Goal: Task Accomplishment & Management: Manage account settings

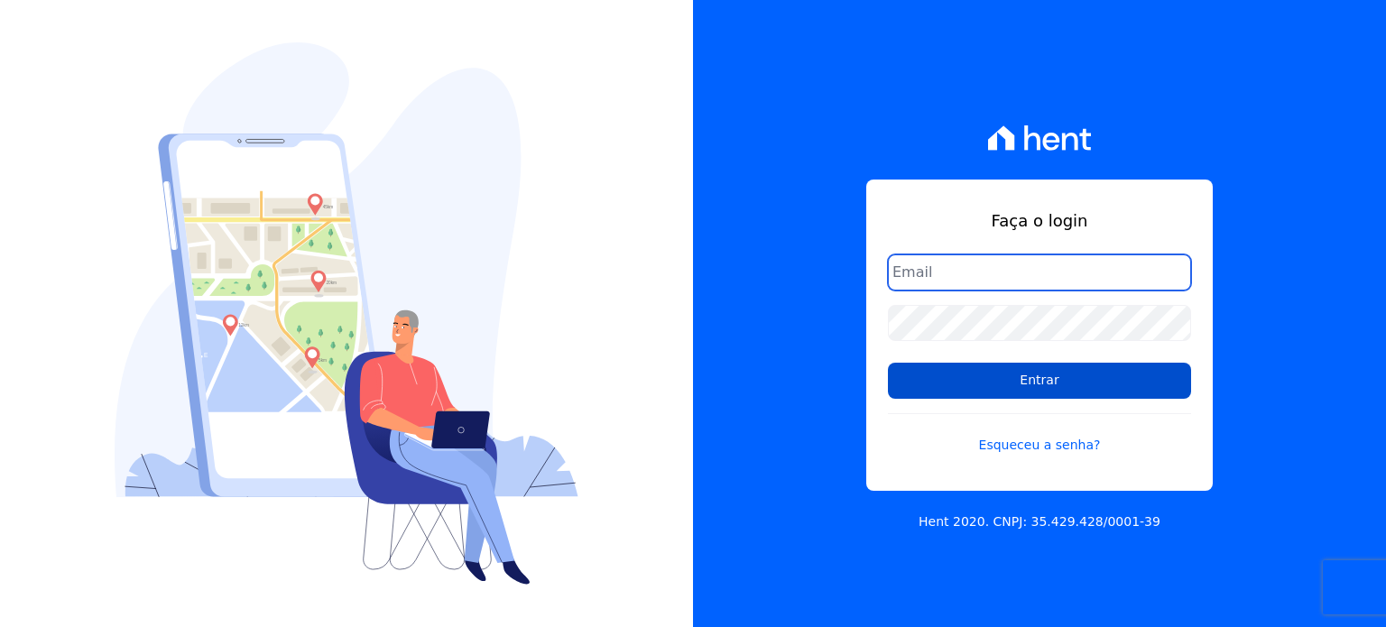
type input "raquel.almeida@cavazani.com.br"
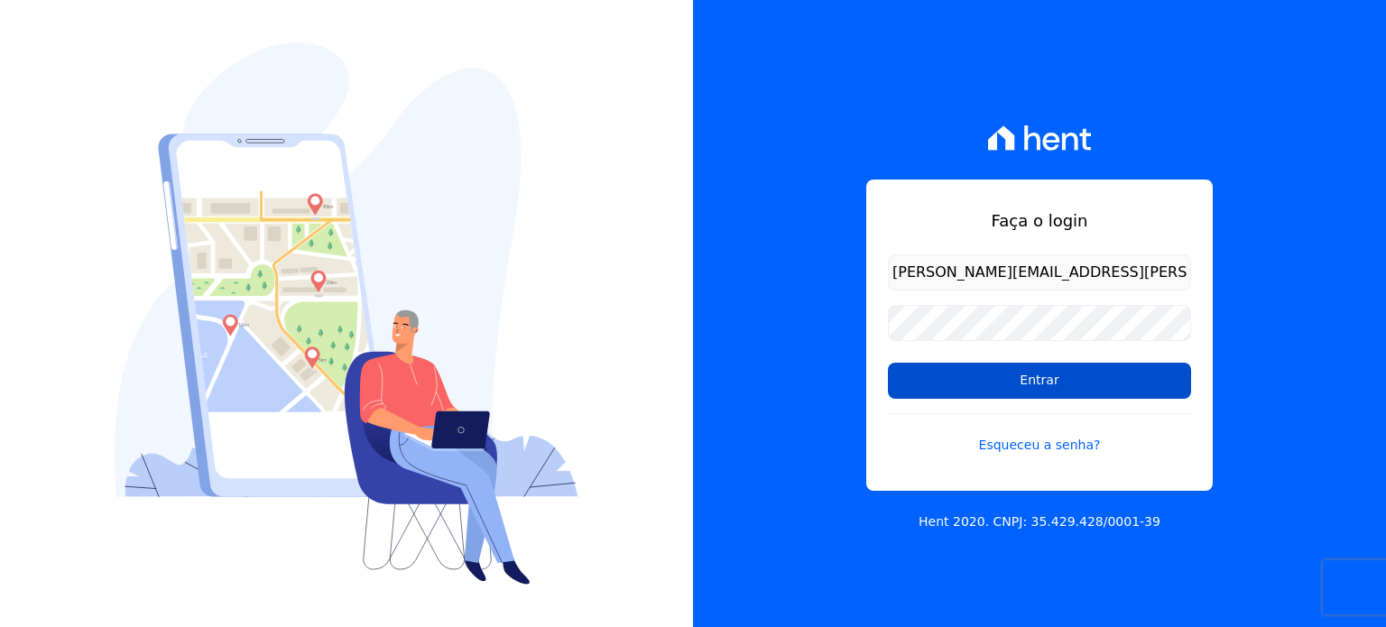
click at [963, 378] on input "Entrar" at bounding box center [1039, 381] width 303 height 36
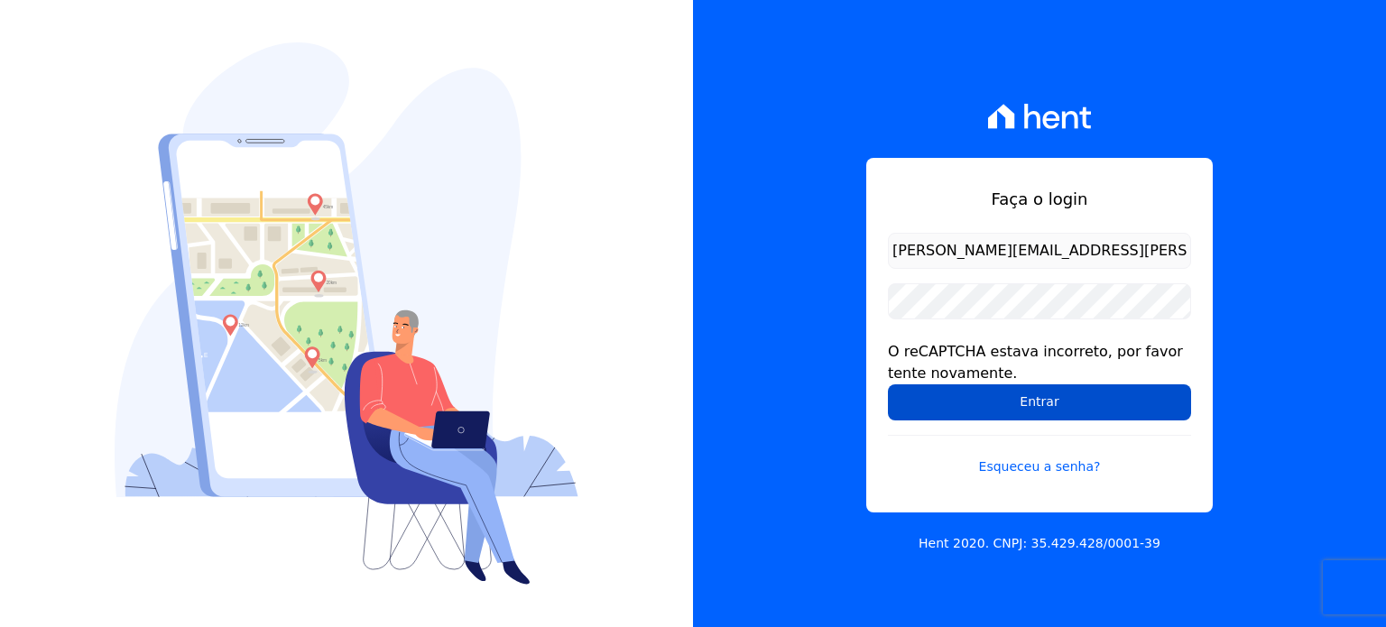
click at [1068, 396] on input "Entrar" at bounding box center [1039, 402] width 303 height 36
click at [1013, 403] on input "Entrar" at bounding box center [1039, 402] width 303 height 36
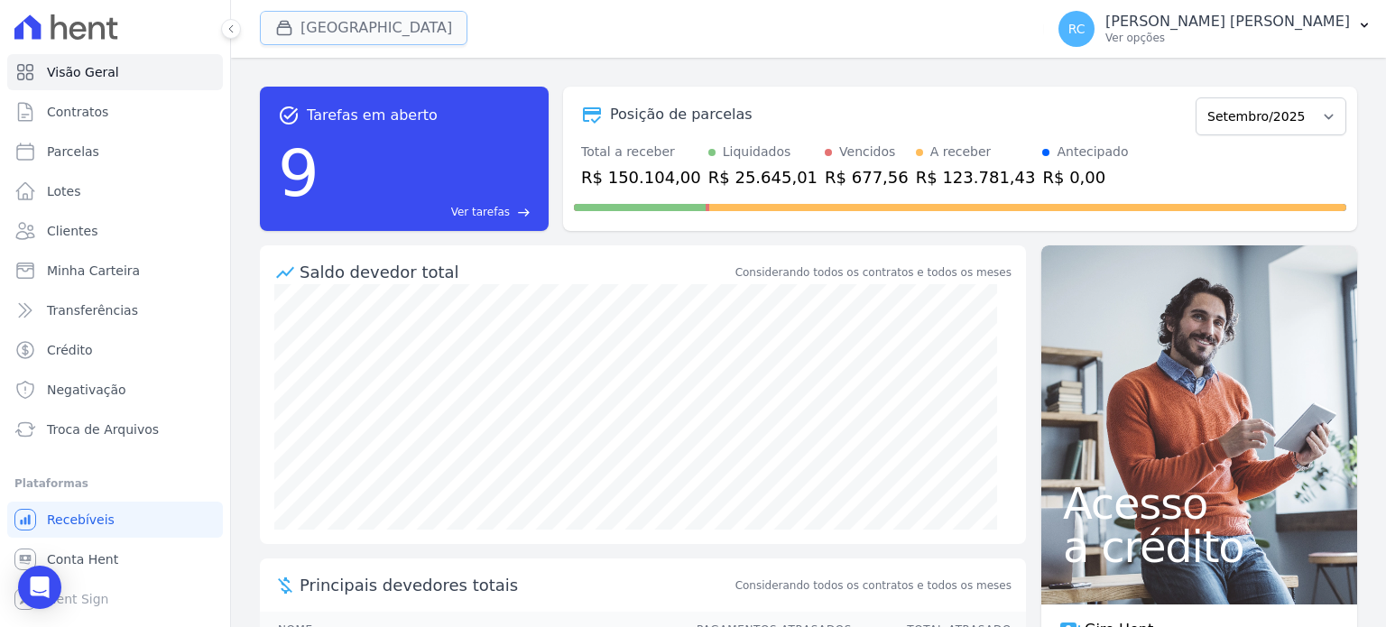
click at [420, 30] on button "Parque Dos Passaros" at bounding box center [364, 28] width 208 height 34
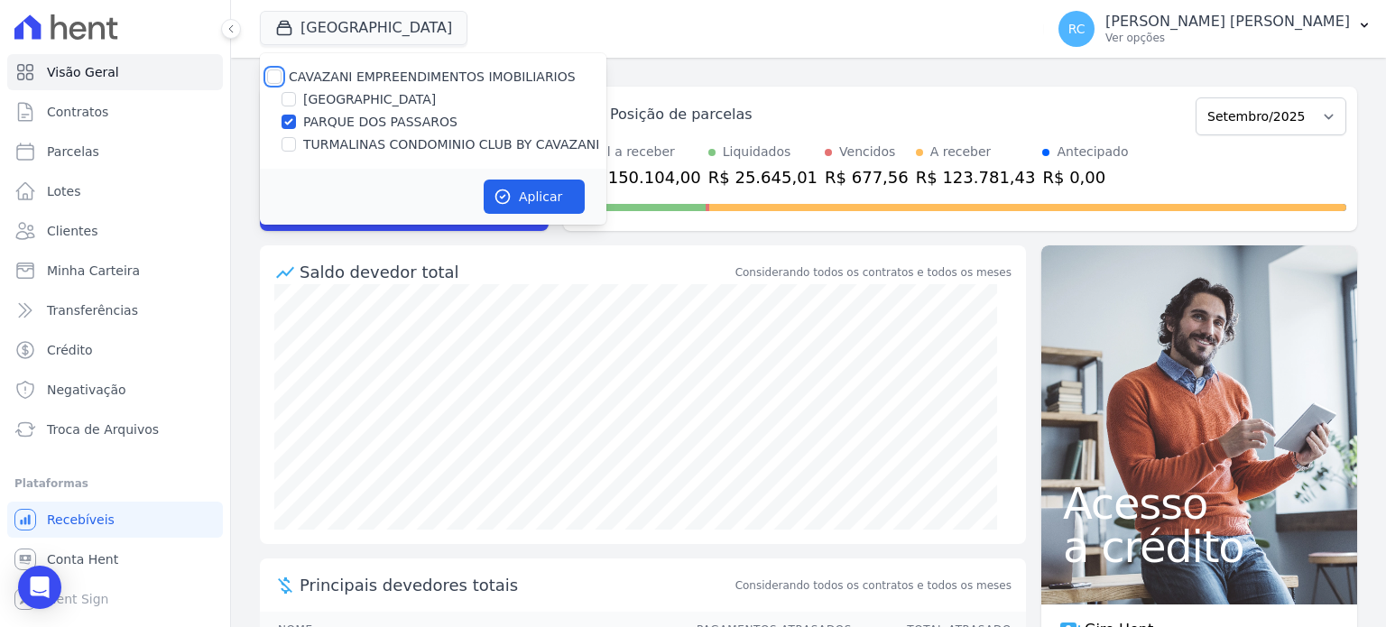
click at [278, 74] on input "CAVAZANI EMPREENDIMENTOS IMOBILIARIOS" at bounding box center [274, 76] width 14 height 14
checkbox input "true"
click at [522, 205] on button "Aplicar" at bounding box center [534, 197] width 101 height 34
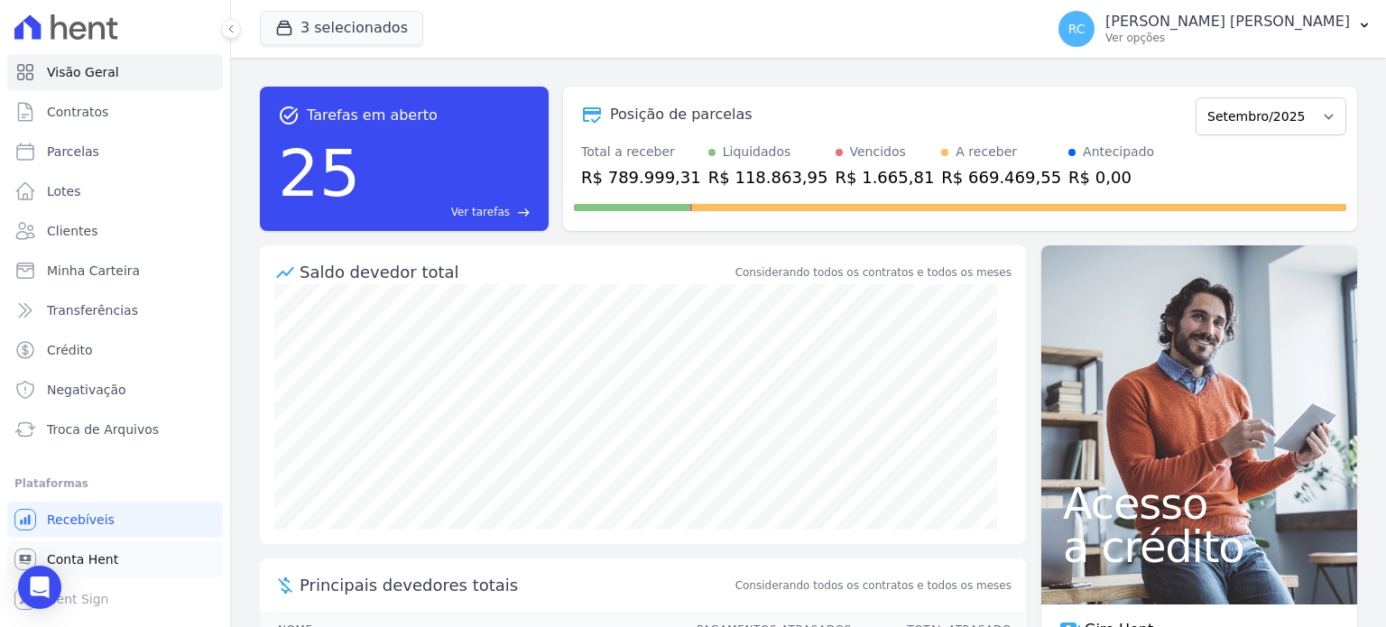
click at [108, 567] on span "Conta Hent" at bounding box center [82, 560] width 71 height 18
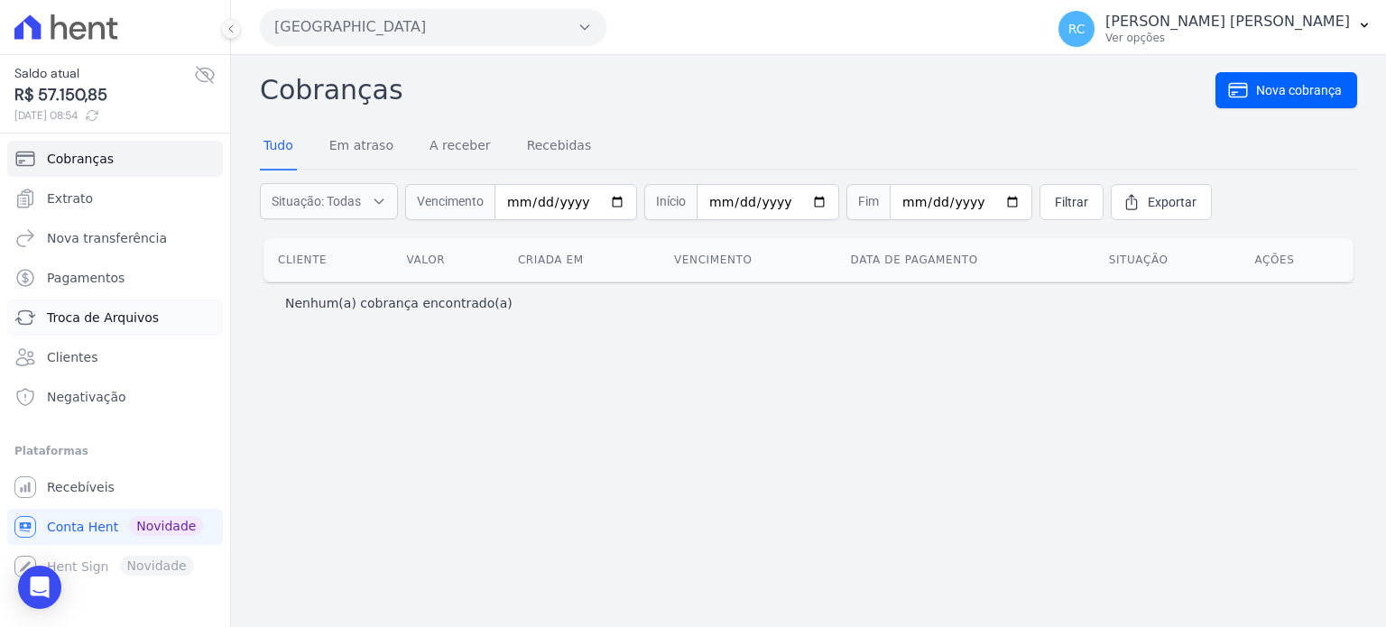
click at [126, 315] on span "Troca de Arquivos" at bounding box center [103, 318] width 112 height 18
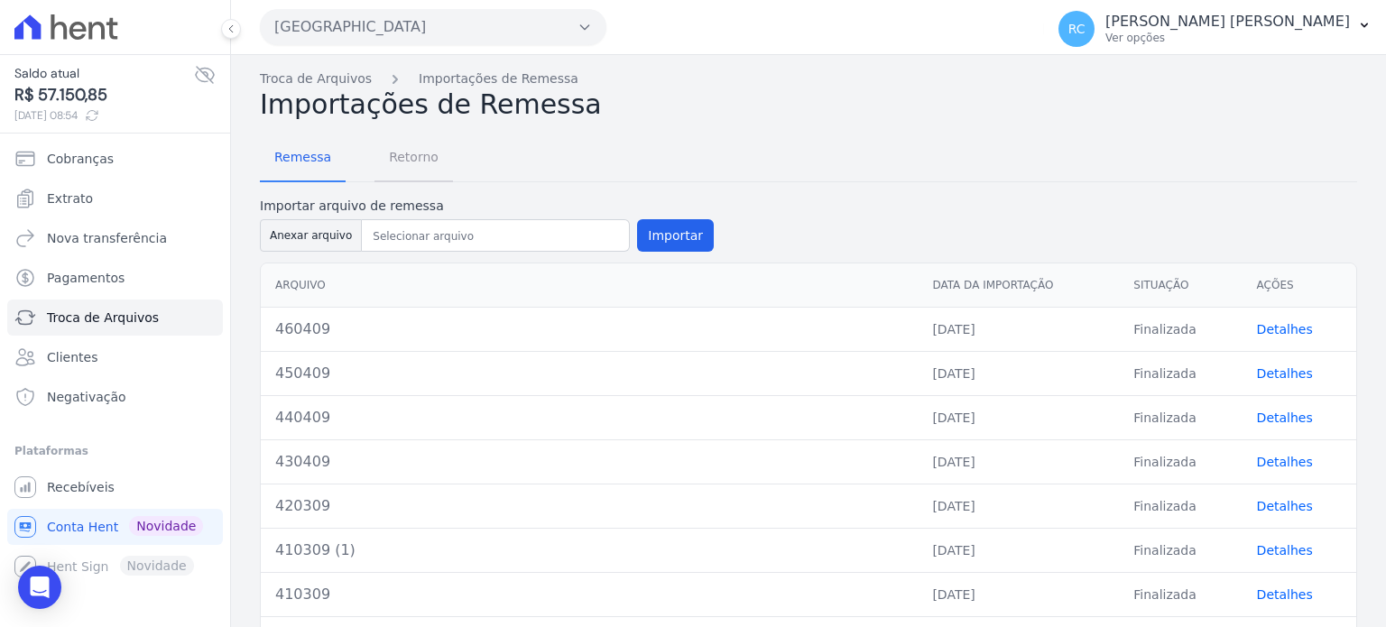
click at [415, 162] on span "Retorno" at bounding box center [413, 157] width 71 height 36
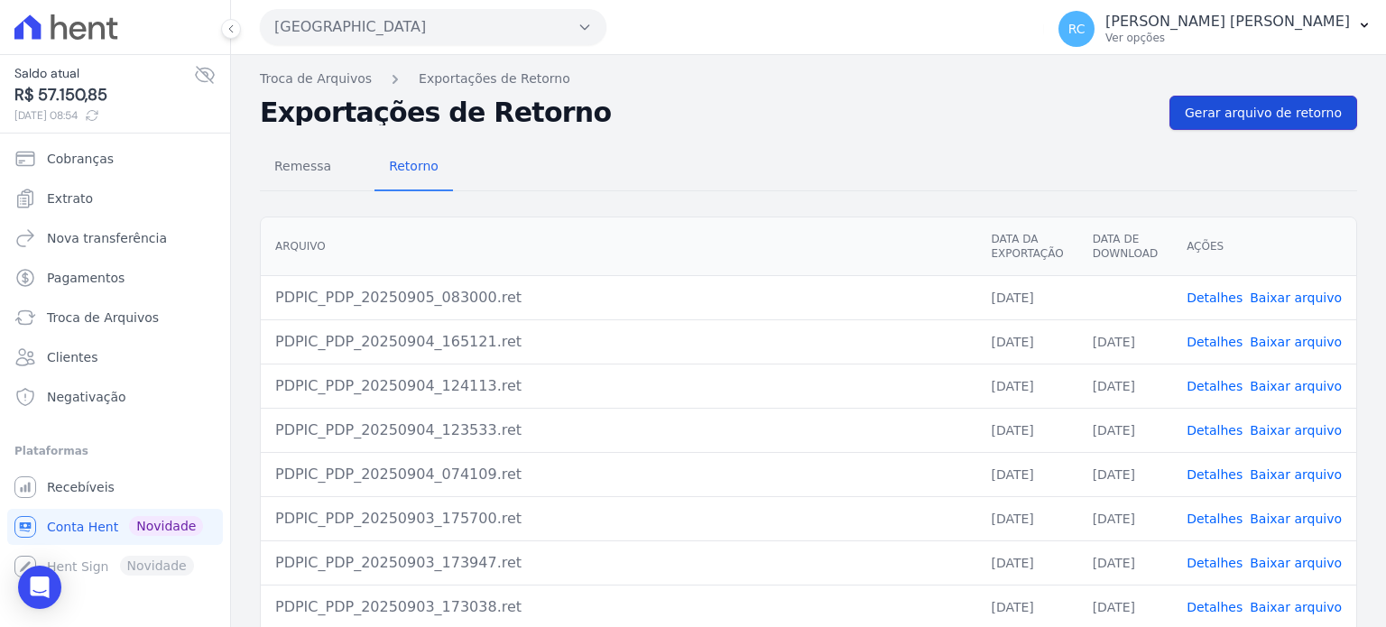
click at [1261, 122] on link "Gerar arquivo de retorno" at bounding box center [1264, 113] width 188 height 34
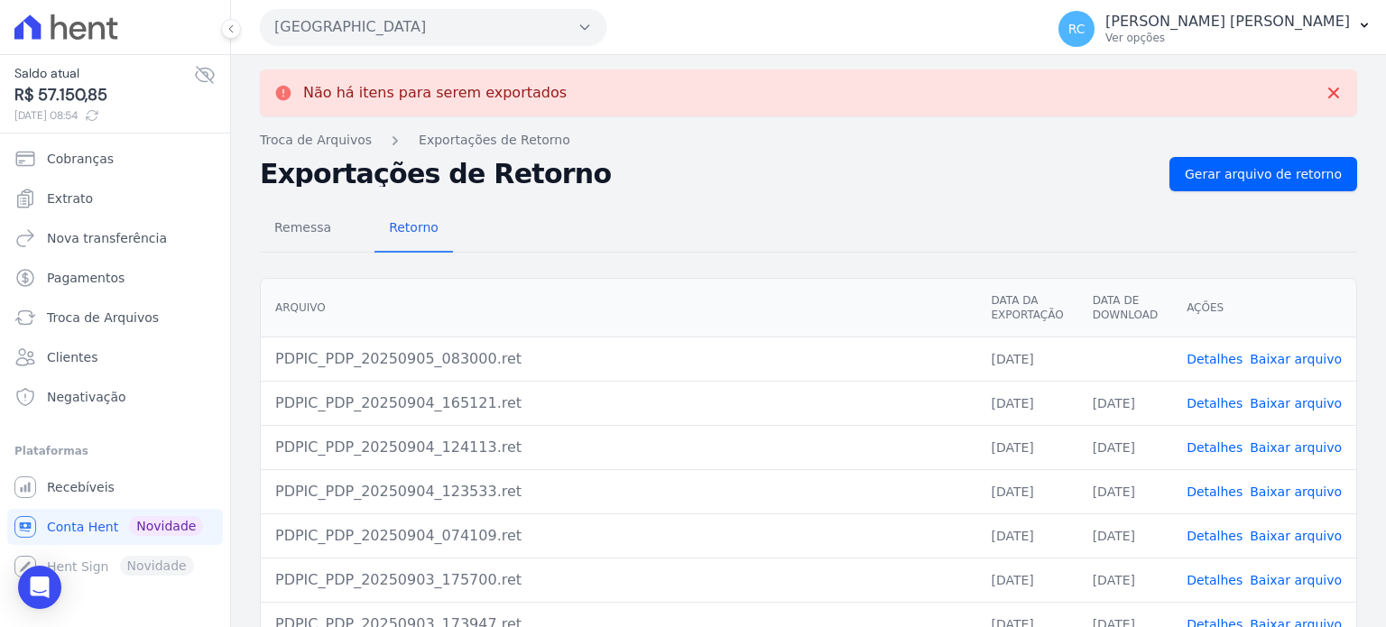
click at [1280, 353] on link "Baixar arquivo" at bounding box center [1296, 359] width 92 height 14
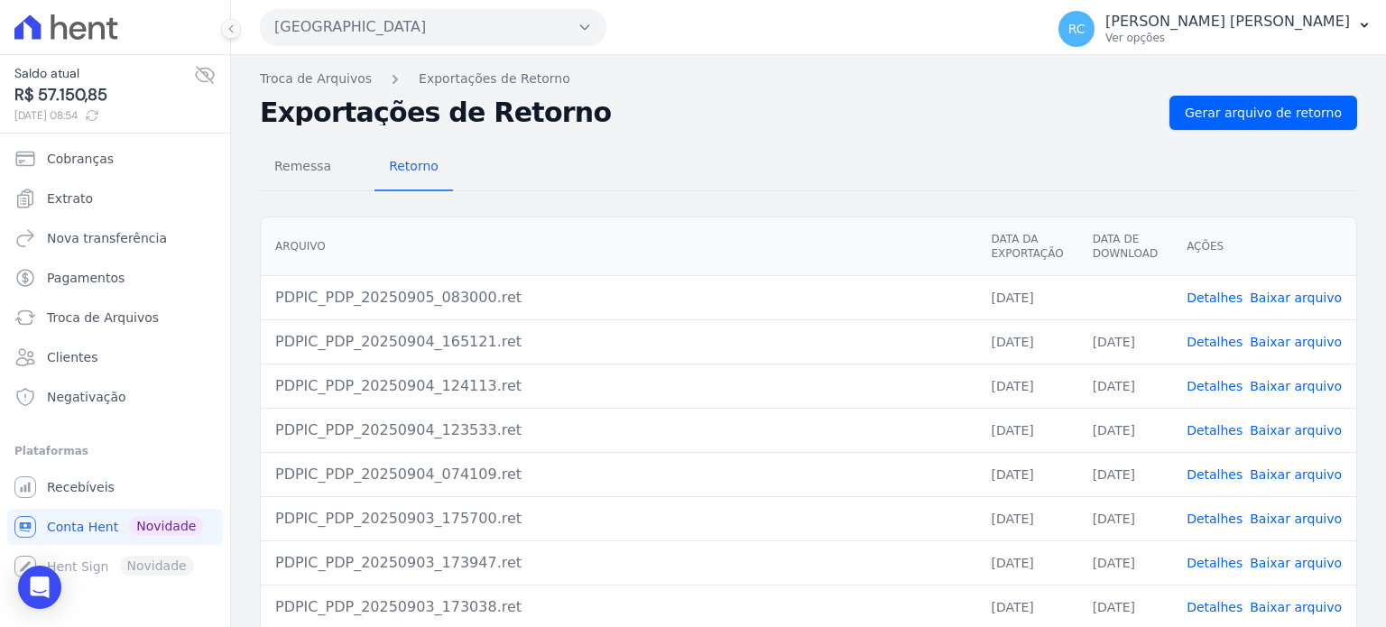
click at [430, 46] on div "Parque Dos Passaros CAVAZANI EMPREENDIMENTOS IMOBILIARIOS PARQUE DAS FLORES PAR…" at bounding box center [648, 27] width 777 height 56
click at [437, 34] on button "[GEOGRAPHIC_DATA]" at bounding box center [433, 27] width 347 height 36
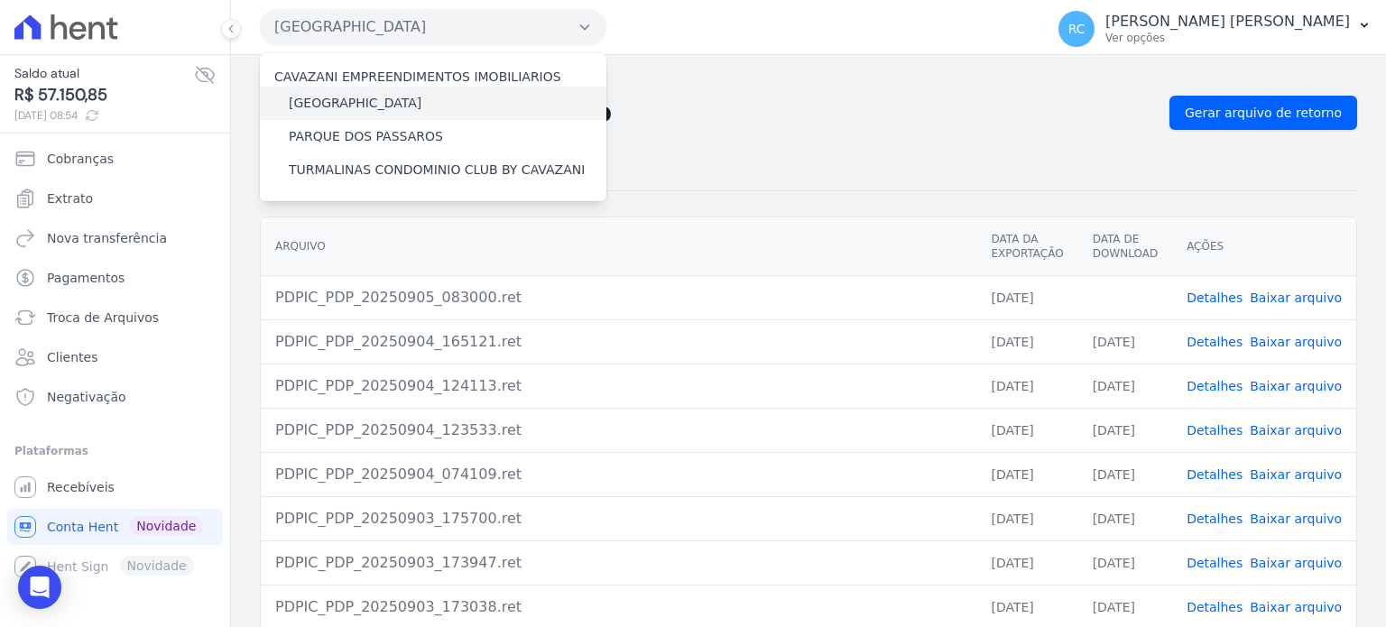
click at [384, 100] on label "[GEOGRAPHIC_DATA]" at bounding box center [355, 103] width 133 height 19
click at [0, 0] on input "[GEOGRAPHIC_DATA]" at bounding box center [0, 0] width 0 height 0
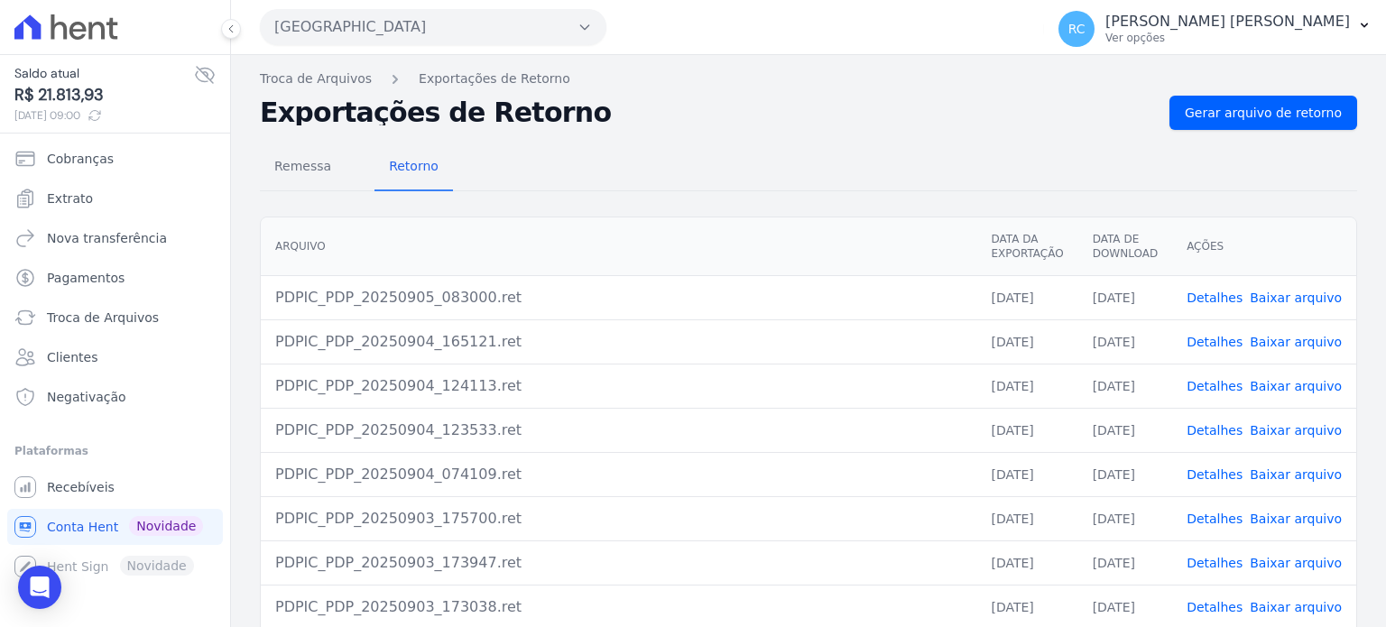
click at [404, 27] on button "[GEOGRAPHIC_DATA]" at bounding box center [433, 27] width 347 height 36
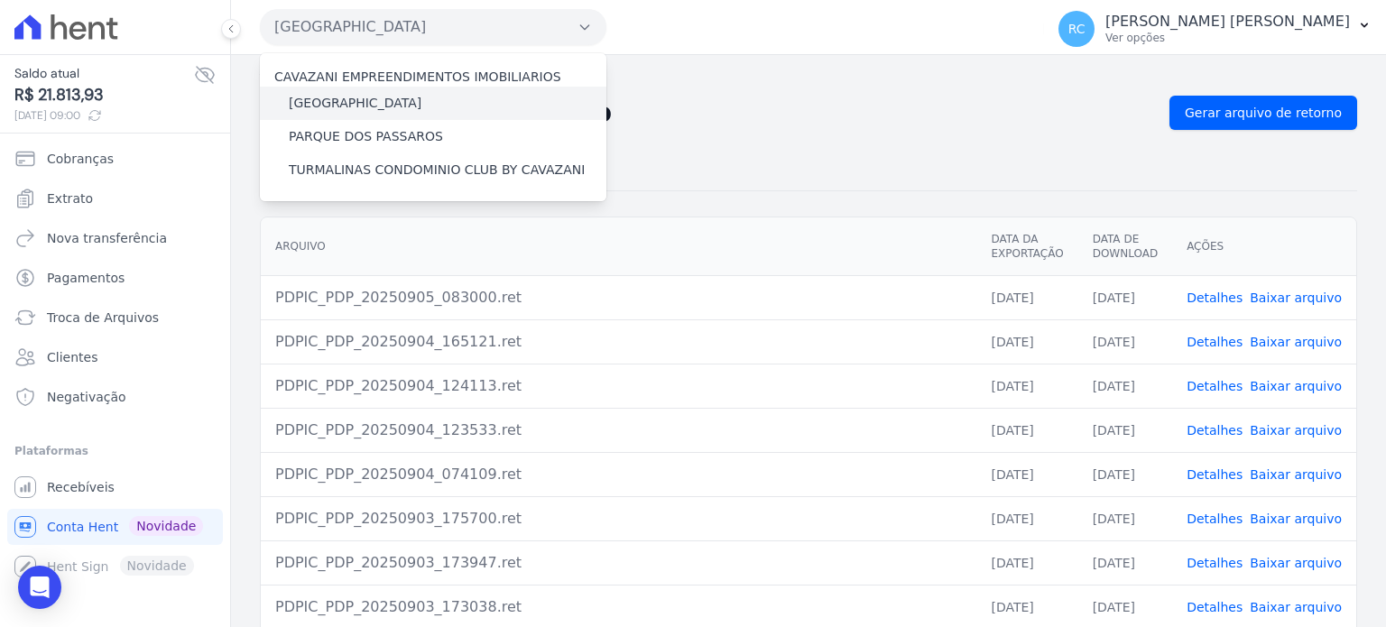
click at [384, 95] on label "[GEOGRAPHIC_DATA]" at bounding box center [355, 103] width 133 height 19
click at [0, 0] on input "[GEOGRAPHIC_DATA]" at bounding box center [0, 0] width 0 height 0
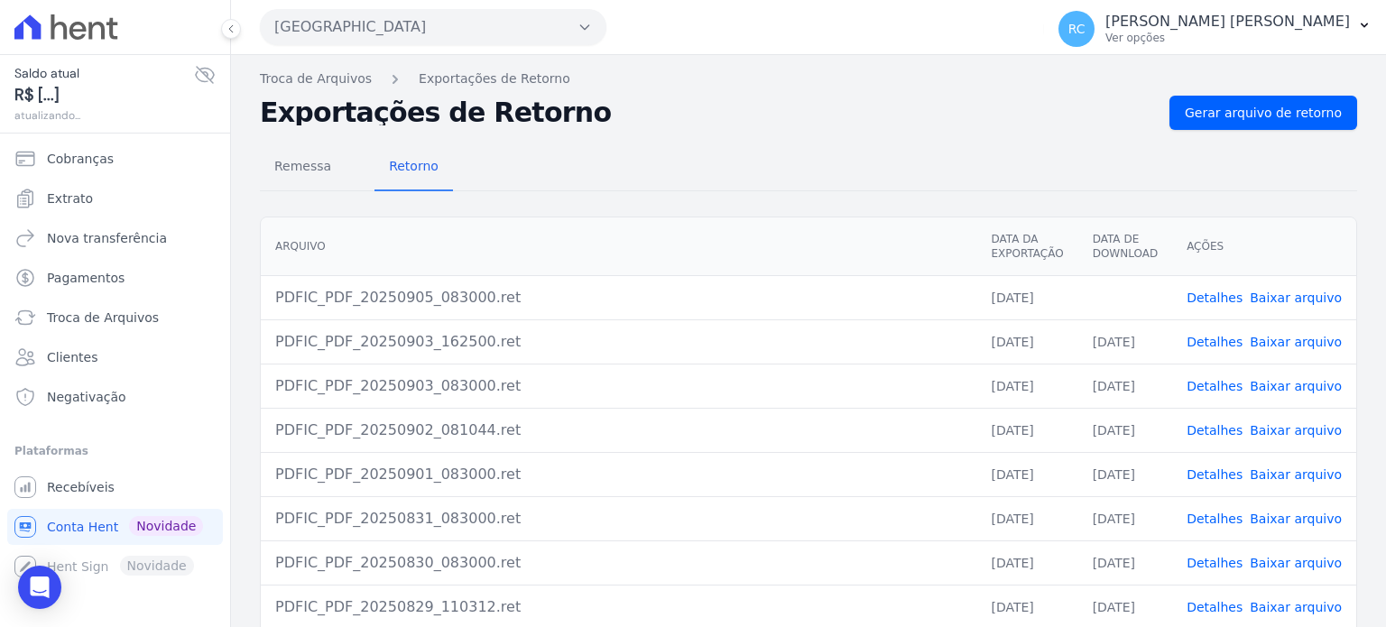
click at [1285, 300] on link "Baixar arquivo" at bounding box center [1296, 298] width 92 height 14
click at [1289, 294] on link "Baixar arquivo" at bounding box center [1296, 298] width 92 height 14
click at [415, 33] on button "[GEOGRAPHIC_DATA]" at bounding box center [433, 27] width 347 height 36
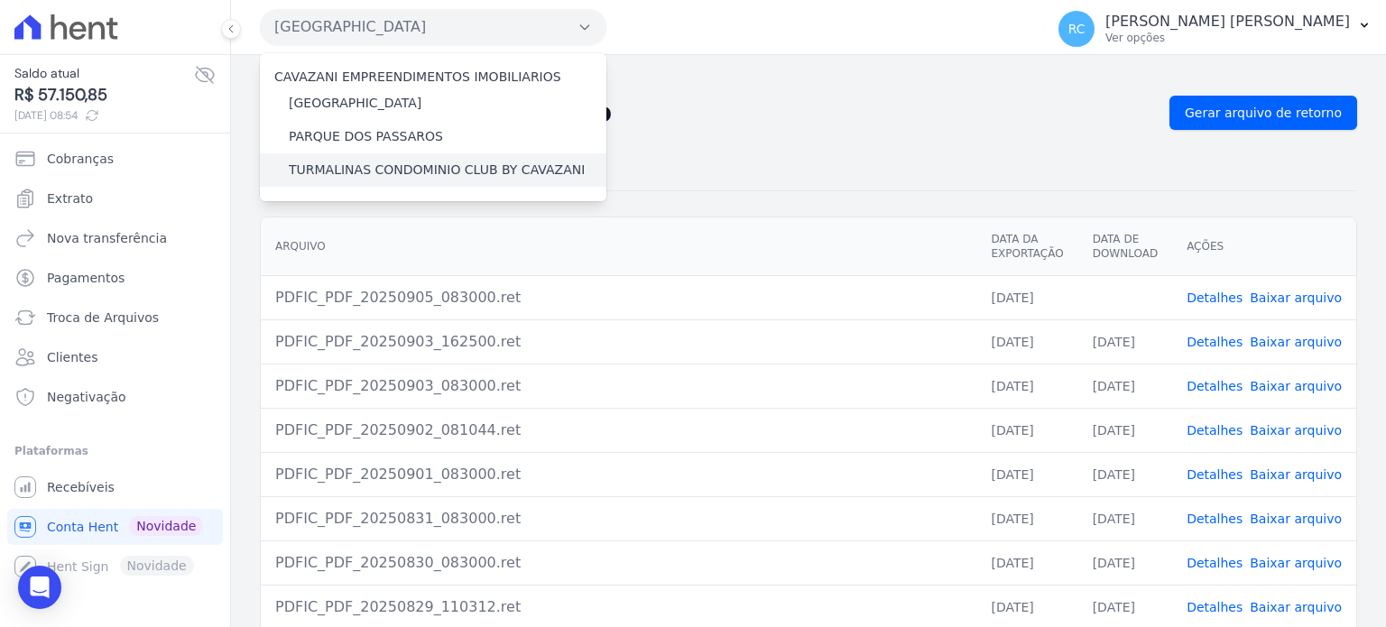
click at [372, 169] on label "TURMALINAS CONDOMINIO CLUB BY CAVAZANI" at bounding box center [437, 170] width 296 height 19
click at [0, 0] on input "TURMALINAS CONDOMINIO CLUB BY CAVAZANI" at bounding box center [0, 0] width 0 height 0
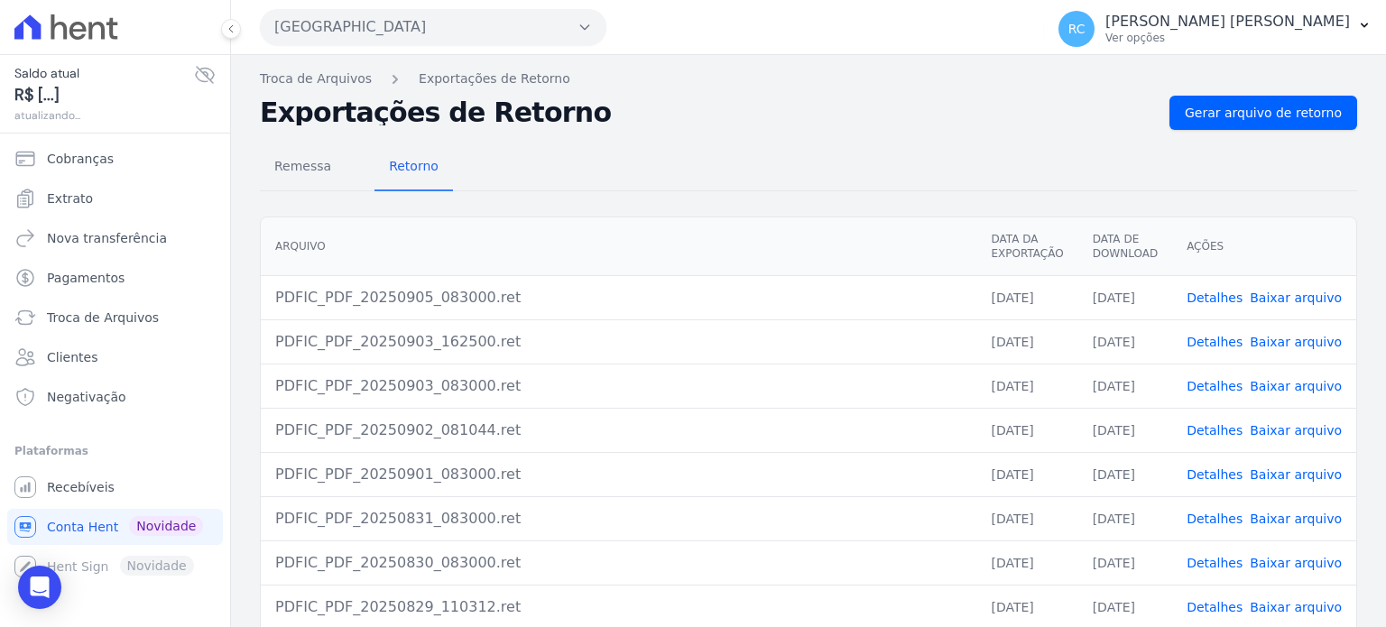
click at [412, 34] on button "[GEOGRAPHIC_DATA]" at bounding box center [433, 27] width 347 height 36
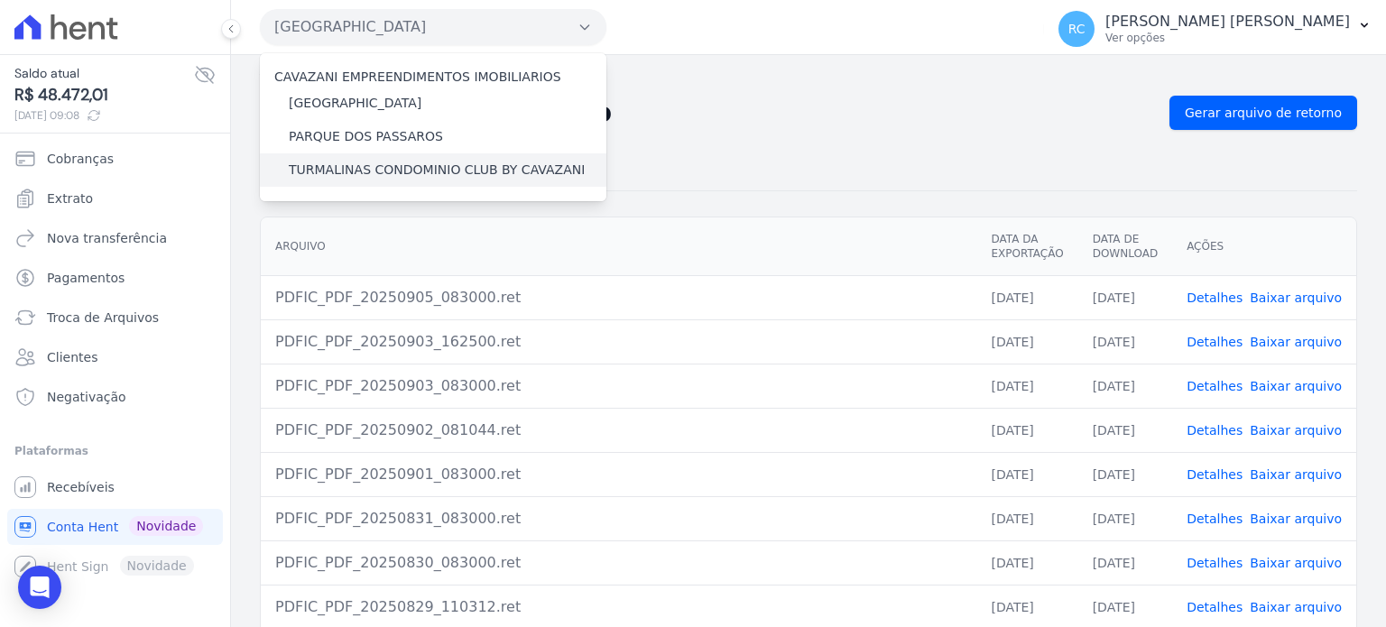
click at [368, 176] on label "TURMALINAS CONDOMINIO CLUB BY CAVAZANI" at bounding box center [437, 170] width 296 height 19
click at [0, 0] on input "TURMALINAS CONDOMINIO CLUB BY CAVAZANI" at bounding box center [0, 0] width 0 height 0
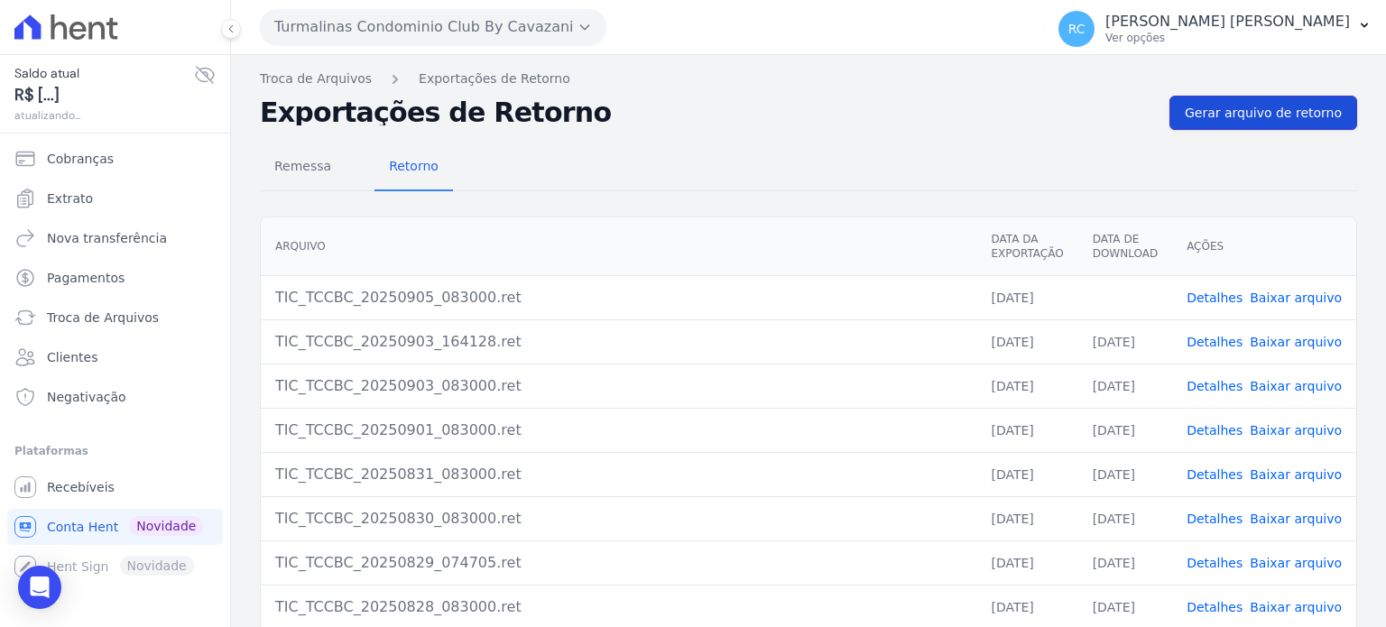
click at [1237, 115] on span "Gerar arquivo de retorno" at bounding box center [1263, 113] width 157 height 18
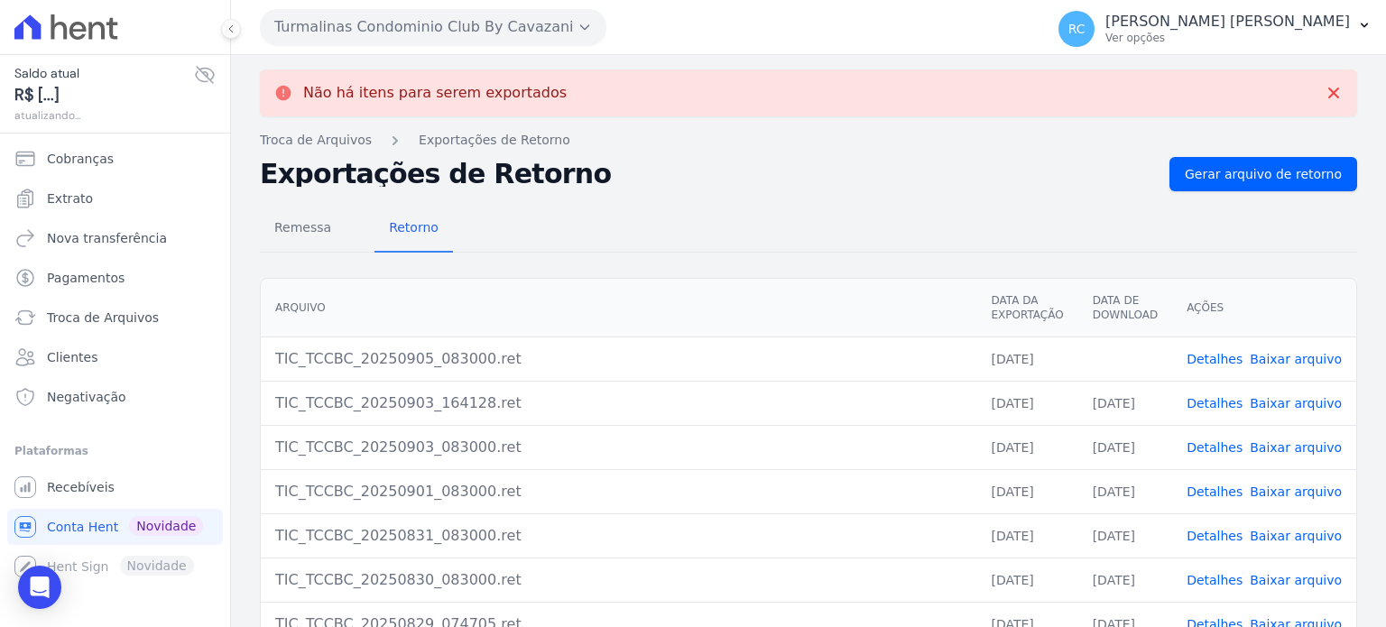
click at [1276, 364] on link "Baixar arquivo" at bounding box center [1296, 359] width 92 height 14
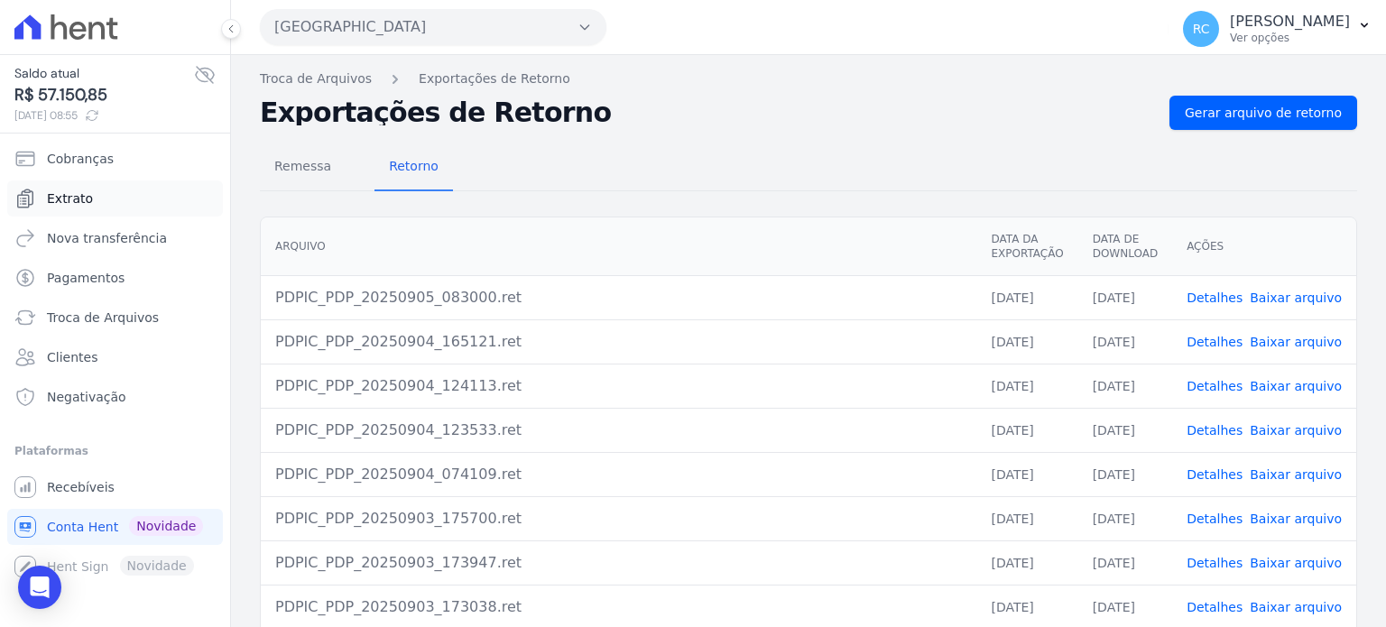
click at [101, 201] on link "Extrato" at bounding box center [115, 199] width 216 height 36
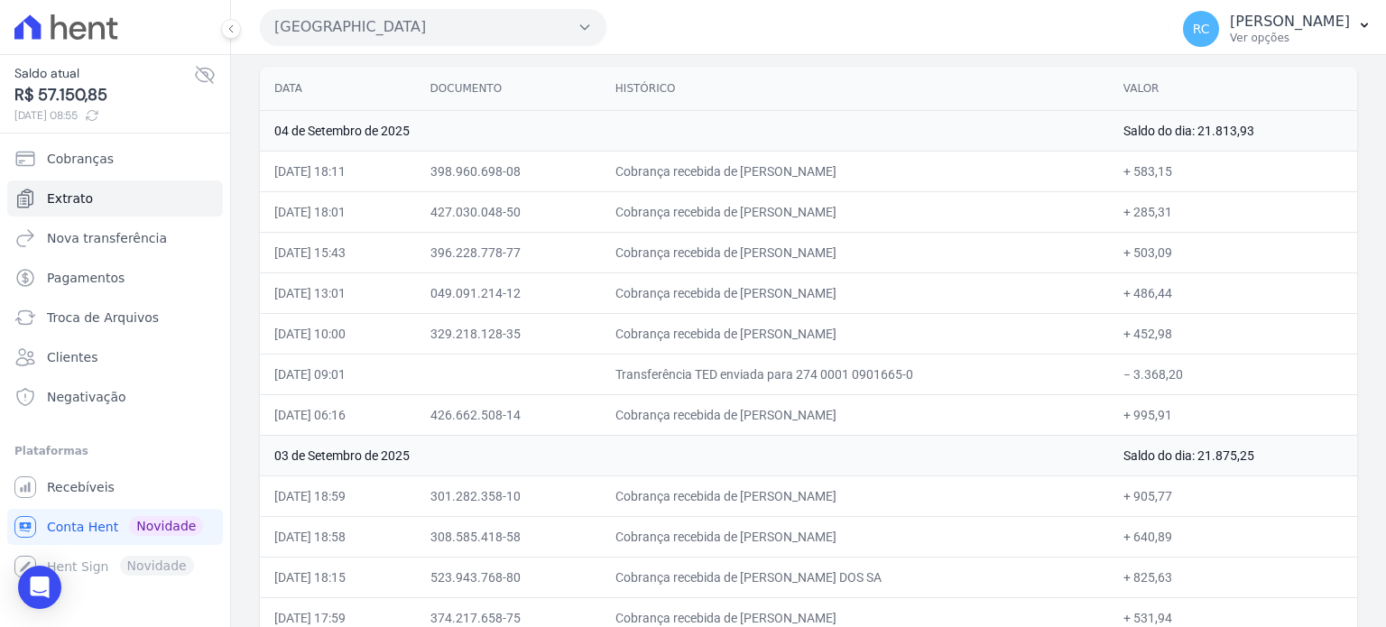
scroll to position [181, 0]
drag, startPoint x: 1223, startPoint y: 367, endPoint x: 1153, endPoint y: 372, distance: 69.6
click at [1146, 376] on td "− 3.368,20" at bounding box center [1233, 370] width 248 height 41
copy td "3.368,20"
drag, startPoint x: 878, startPoint y: 169, endPoint x: 391, endPoint y: 192, distance: 488.0
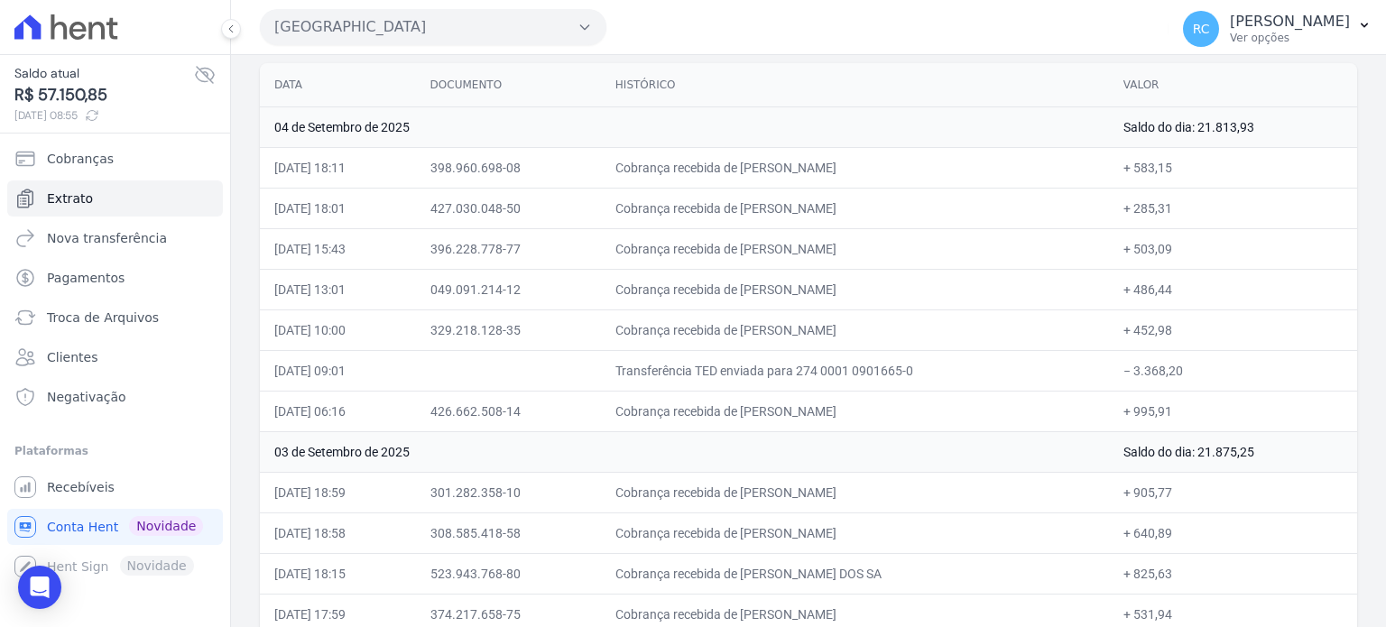
click at [748, 180] on td "Cobrança recebida de [PERSON_NAME]" at bounding box center [855, 167] width 508 height 41
copy td "[PERSON_NAME]"
drag, startPoint x: 940, startPoint y: 205, endPoint x: 745, endPoint y: 203, distance: 195.9
click at [745, 203] on td "Cobrança recebida de [PERSON_NAME]" at bounding box center [855, 208] width 508 height 41
copy td "[PERSON_NAME]"
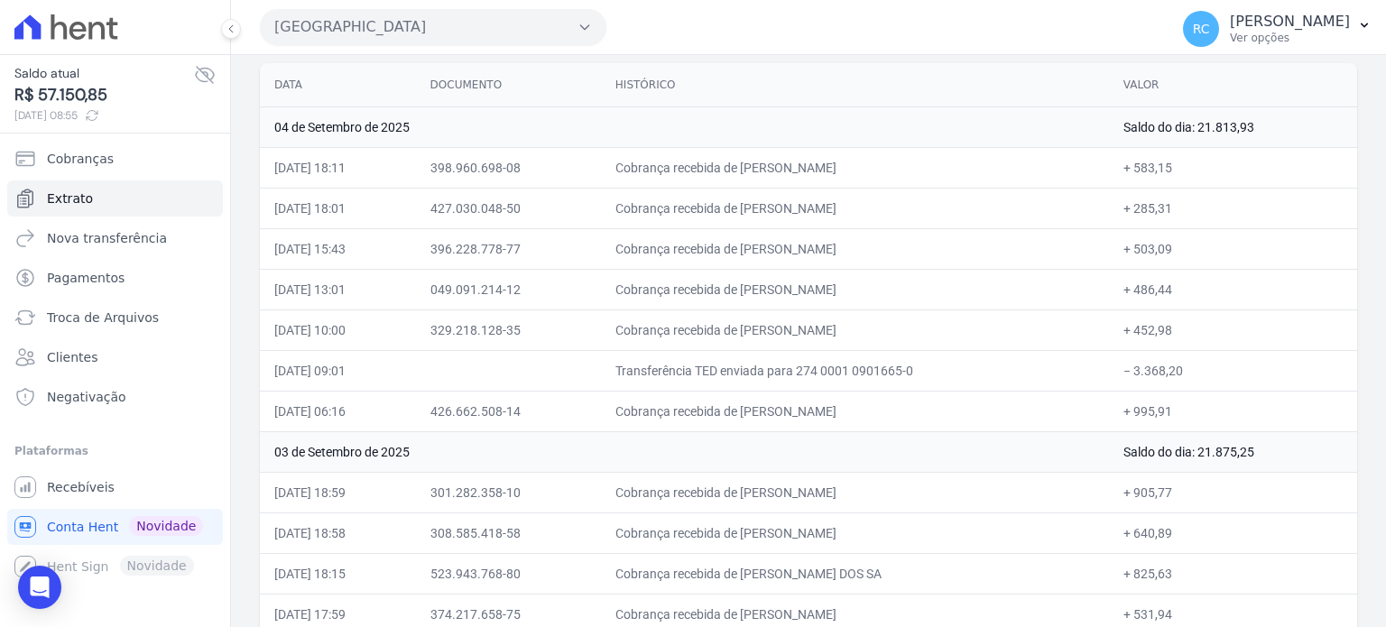
drag, startPoint x: 883, startPoint y: 239, endPoint x: 747, endPoint y: 257, distance: 136.6
click at [747, 257] on td "Cobrança recebida de [PERSON_NAME]" at bounding box center [855, 248] width 508 height 41
copy td "JONATAS [PERSON_NAME]"
drag, startPoint x: 897, startPoint y: 289, endPoint x: 748, endPoint y: 296, distance: 149.1
click at [748, 296] on td "Cobrança recebida de [PERSON_NAME]" at bounding box center [855, 289] width 508 height 41
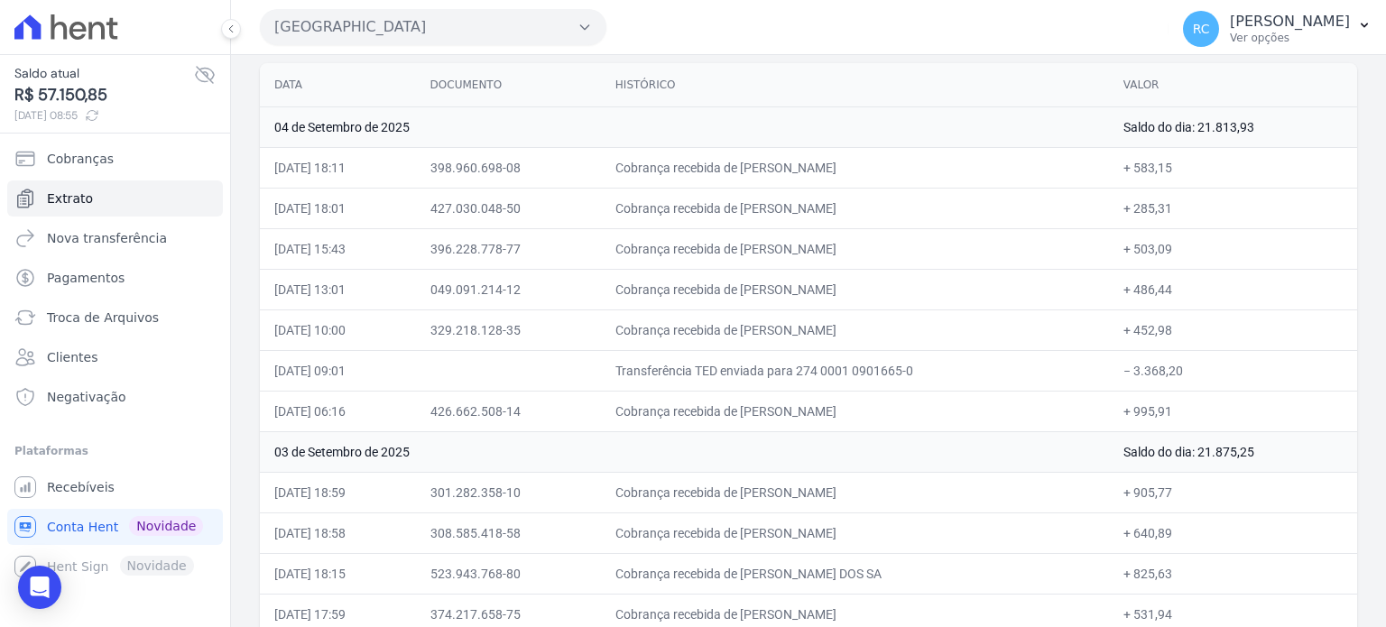
copy td "[PERSON_NAME]"
drag, startPoint x: 936, startPoint y: 327, endPoint x: 744, endPoint y: 332, distance: 192.3
click at [744, 332] on td "Cobrança recebida de [PERSON_NAME]" at bounding box center [855, 330] width 508 height 41
copy td "[PERSON_NAME] SO"
drag, startPoint x: 909, startPoint y: 403, endPoint x: 748, endPoint y: 411, distance: 160.8
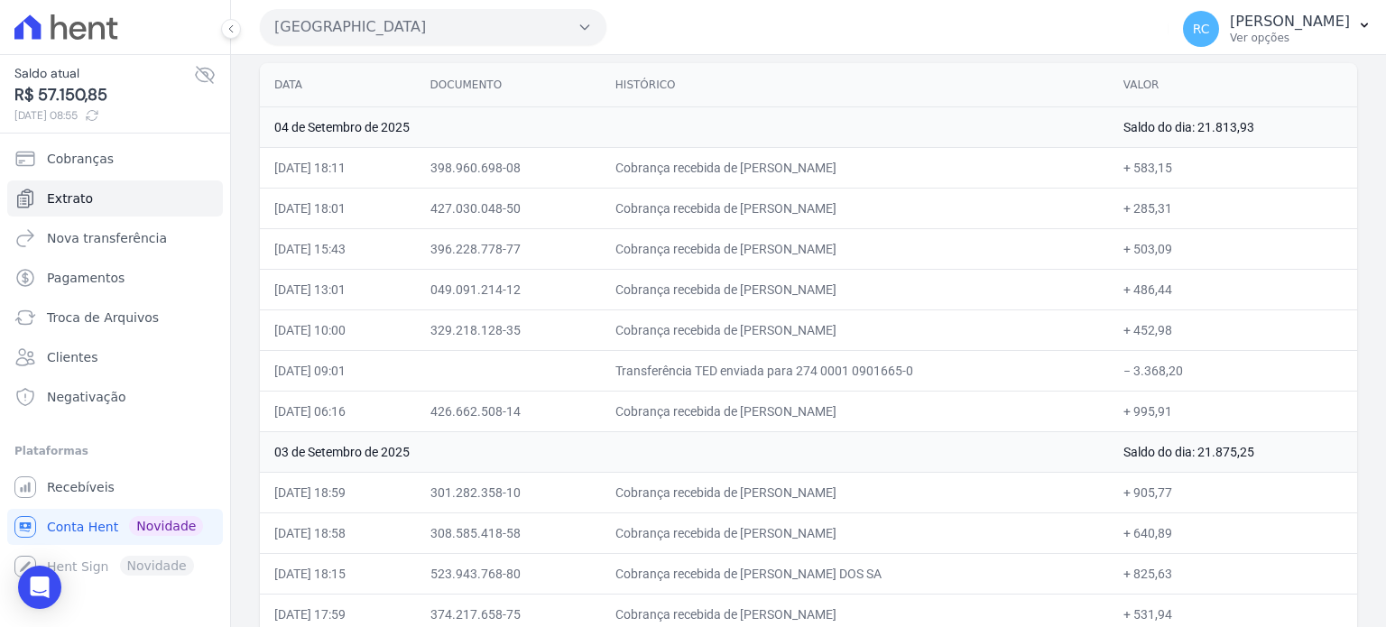
click at [748, 411] on td "Cobrança recebida de [PERSON_NAME]" at bounding box center [855, 411] width 508 height 41
copy td "JHONATAN BELARMINO AR"
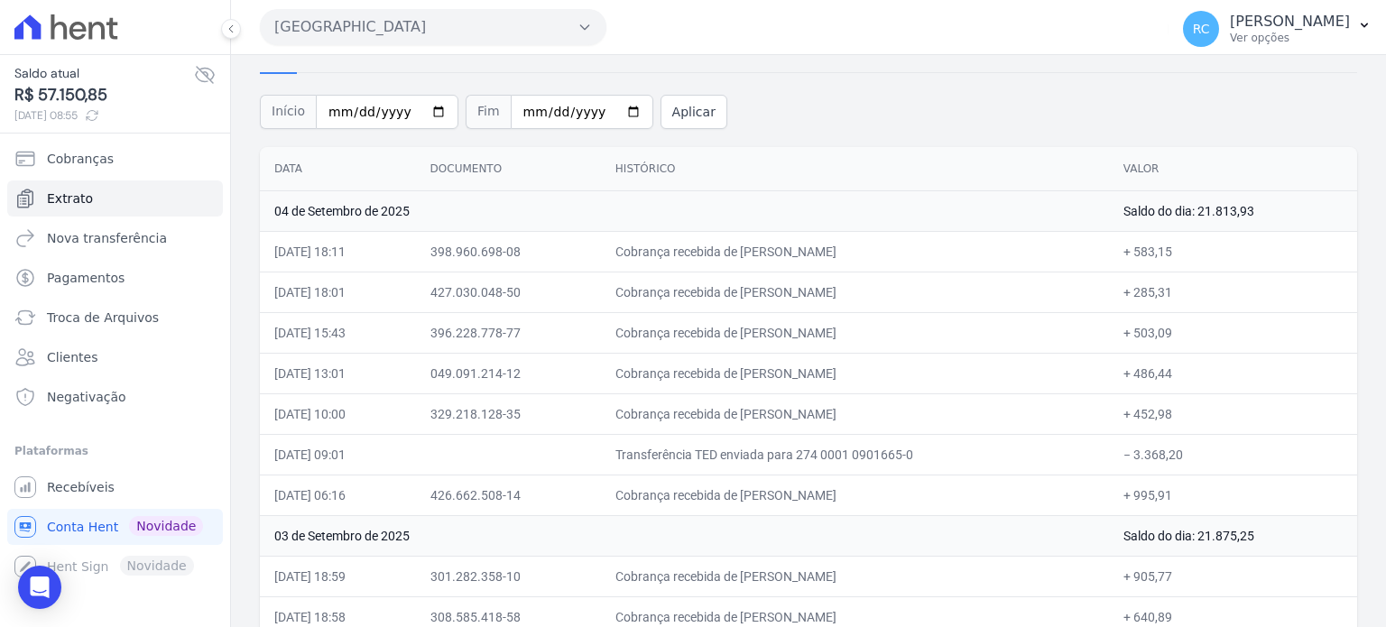
scroll to position [0, 0]
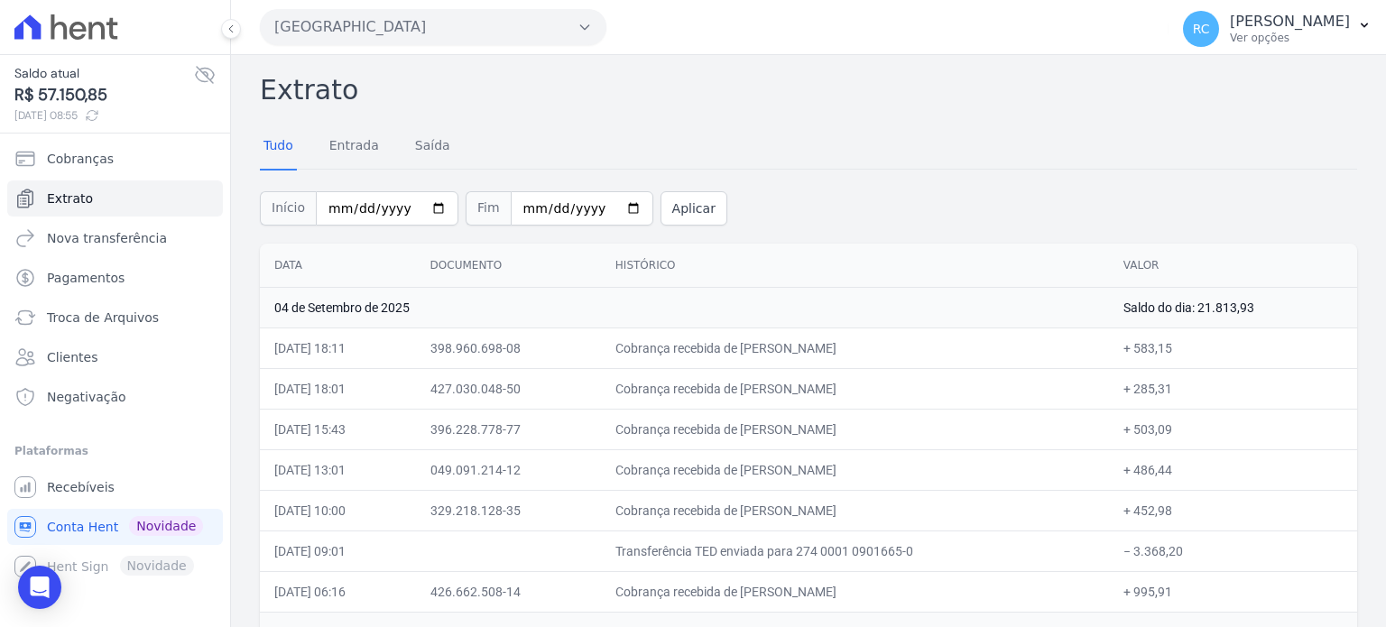
click at [441, 17] on button "[GEOGRAPHIC_DATA]" at bounding box center [433, 27] width 347 height 36
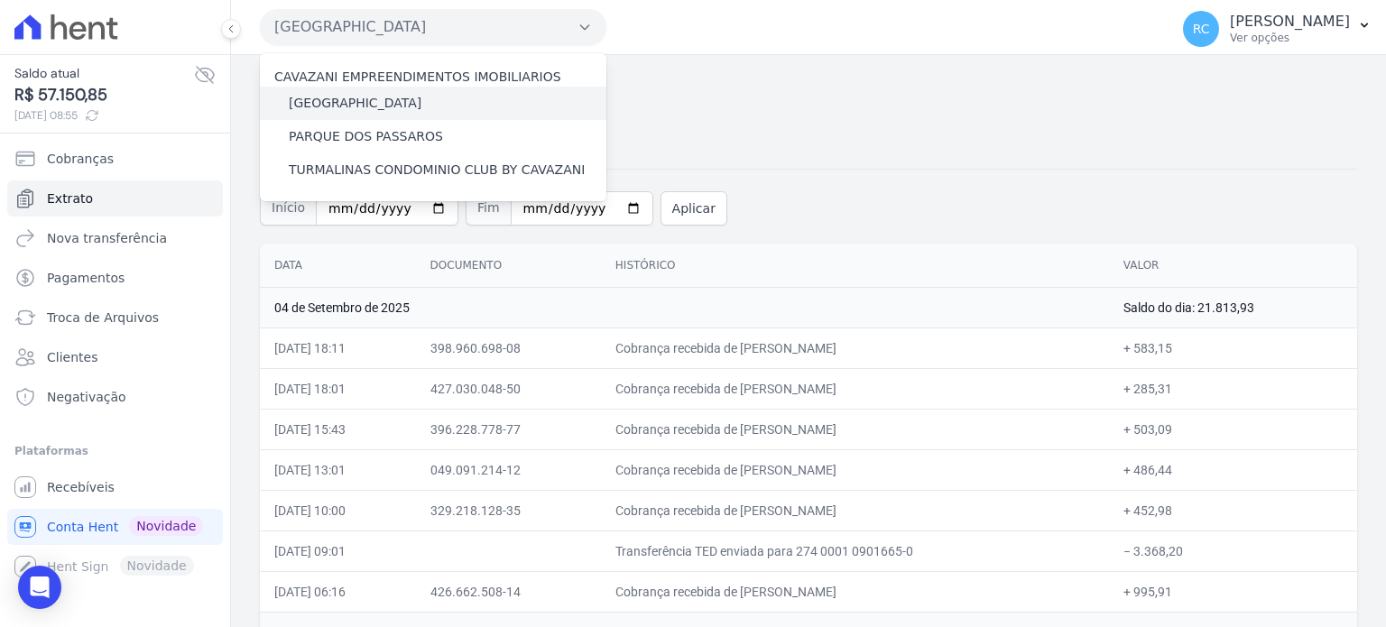
click at [362, 103] on label "[GEOGRAPHIC_DATA]" at bounding box center [355, 103] width 133 height 19
click at [0, 0] on input "[GEOGRAPHIC_DATA]" at bounding box center [0, 0] width 0 height 0
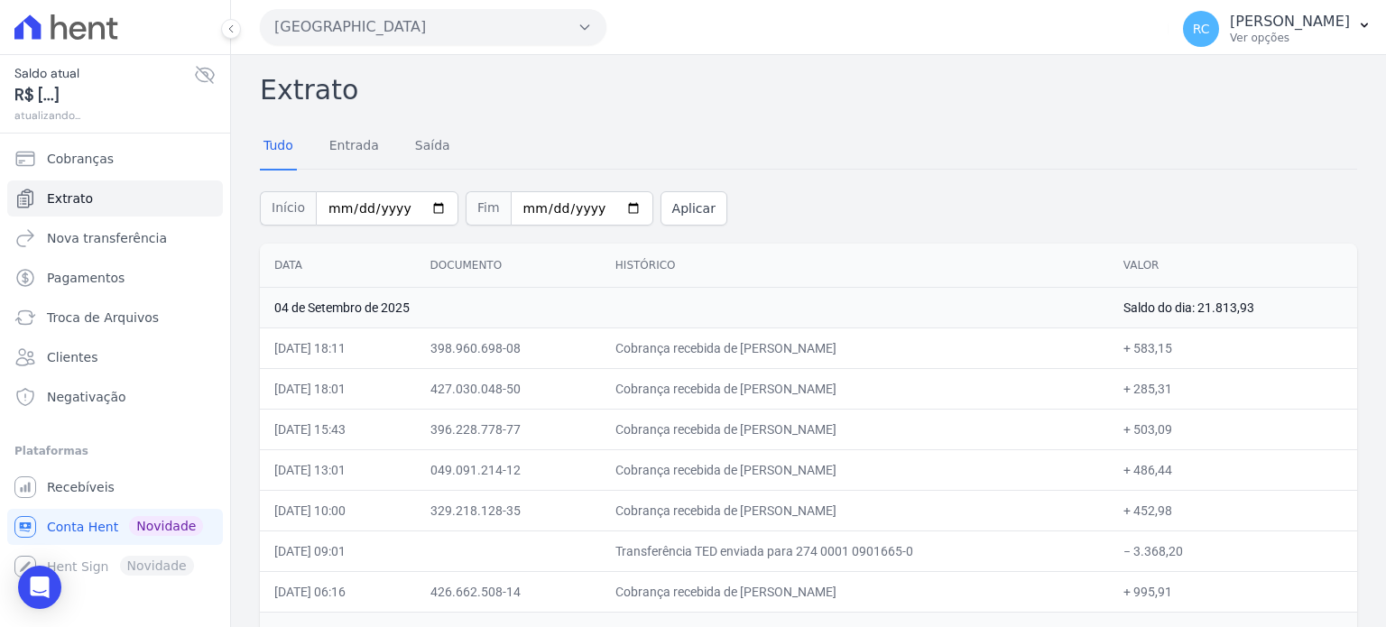
click at [449, 28] on button "[GEOGRAPHIC_DATA]" at bounding box center [433, 27] width 347 height 36
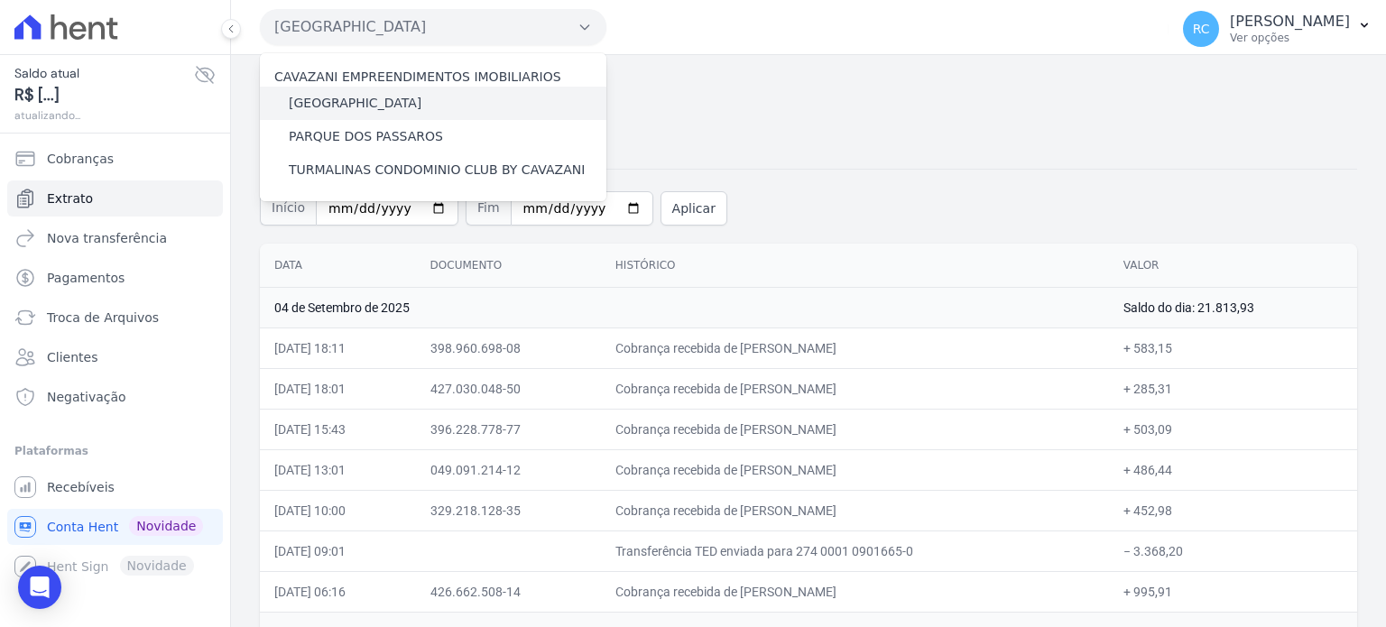
click at [336, 107] on label "[GEOGRAPHIC_DATA]" at bounding box center [355, 103] width 133 height 19
click at [0, 0] on input "[GEOGRAPHIC_DATA]" at bounding box center [0, 0] width 0 height 0
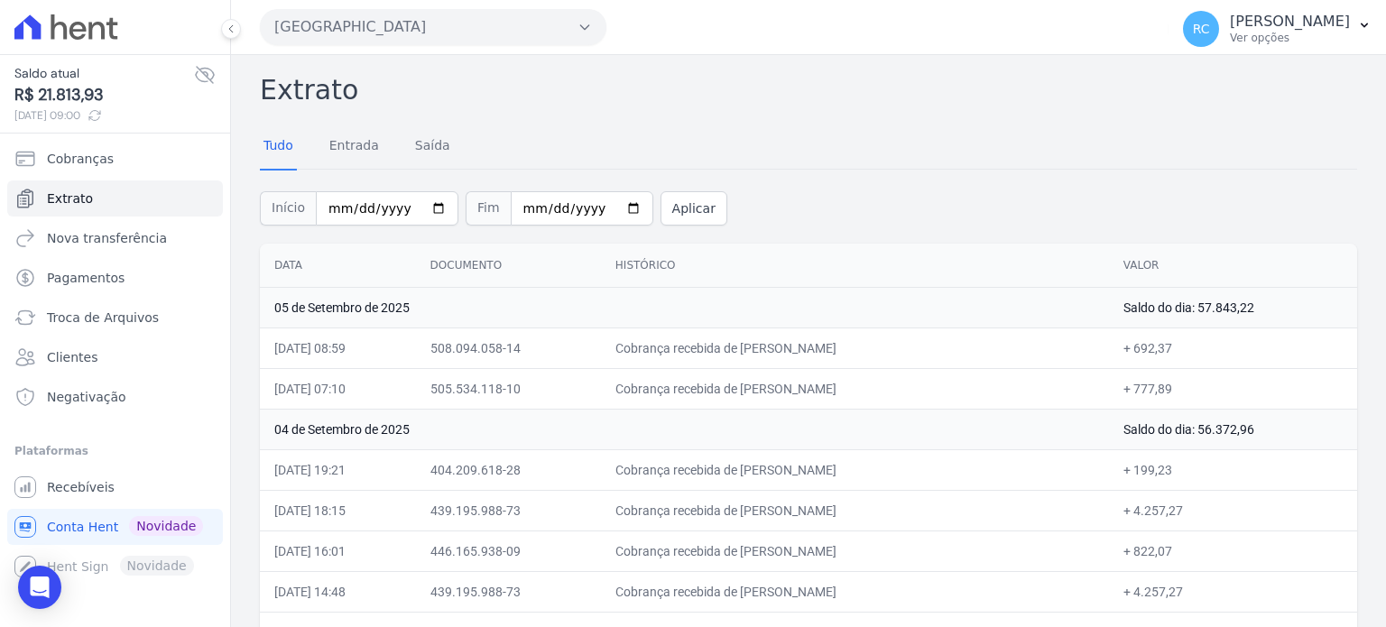
click at [520, 32] on button "[GEOGRAPHIC_DATA]" at bounding box center [433, 27] width 347 height 36
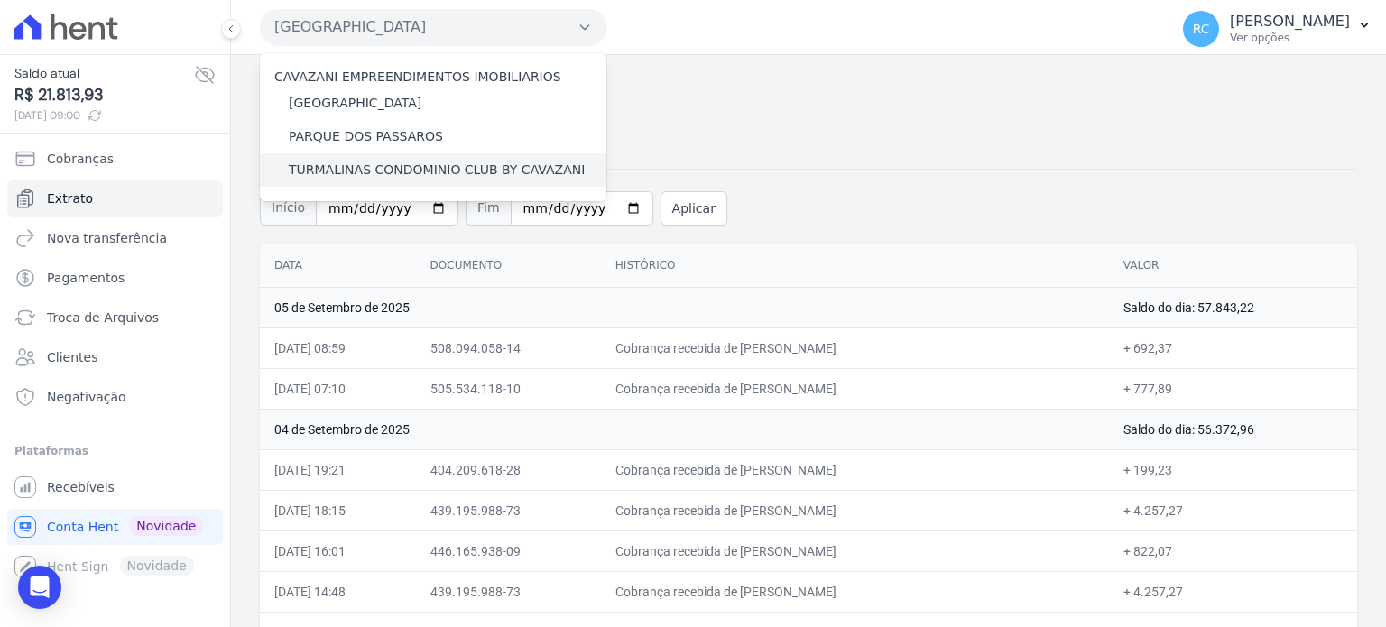
click at [419, 176] on label "TURMALINAS CONDOMINIO CLUB BY CAVAZANI" at bounding box center [437, 170] width 296 height 19
click at [0, 0] on input "TURMALINAS CONDOMINIO CLUB BY CAVAZANI" at bounding box center [0, 0] width 0 height 0
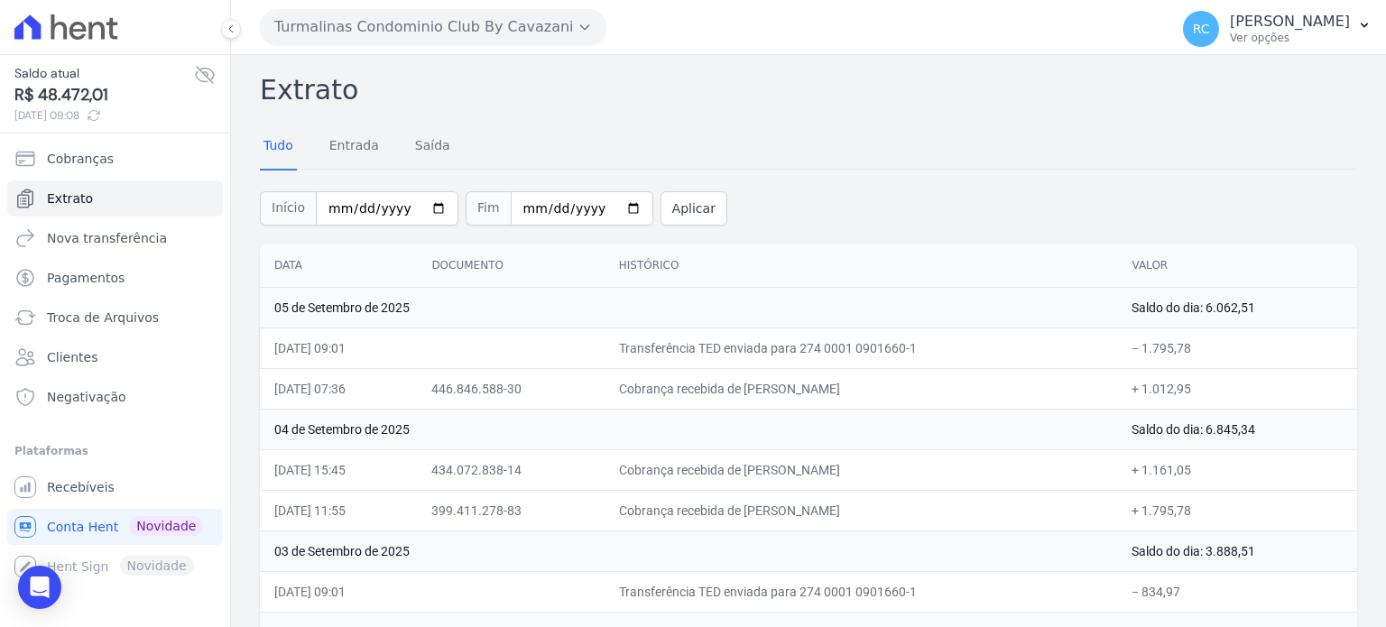
drag, startPoint x: 1227, startPoint y: 346, endPoint x: 1155, endPoint y: 361, distance: 72.9
click at [1155, 361] on td "− 1.795,78" at bounding box center [1237, 348] width 240 height 41
copy td "1.795,78"
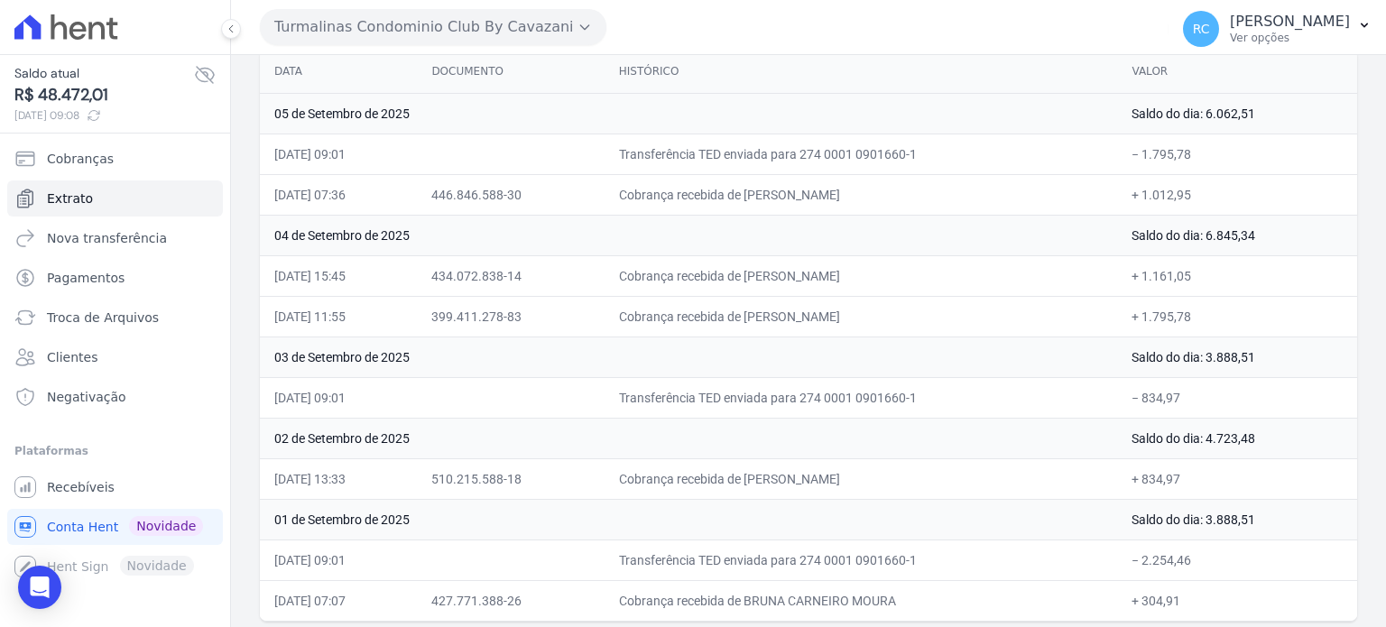
scroll to position [199, 0]
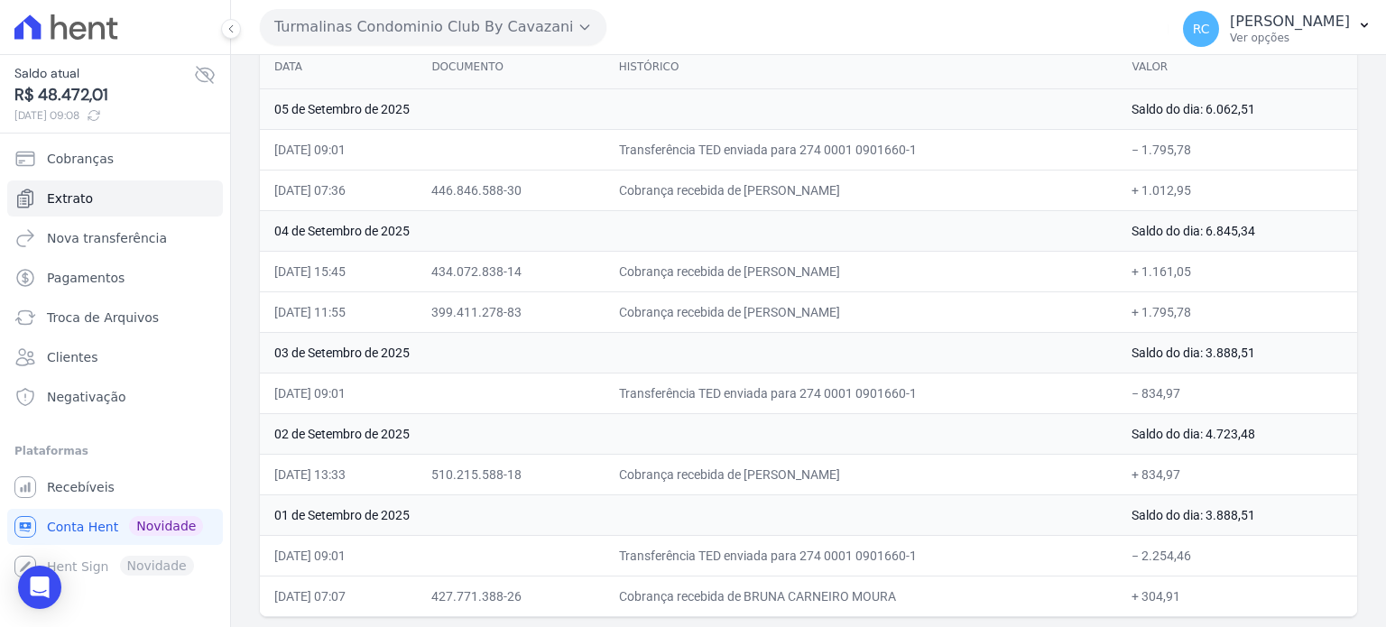
click at [1158, 529] on td "Saldo do dia: 3.888,51" at bounding box center [1237, 515] width 240 height 41
click at [421, 32] on button "Turmalinas Condominio Club By Cavazani" at bounding box center [433, 27] width 347 height 36
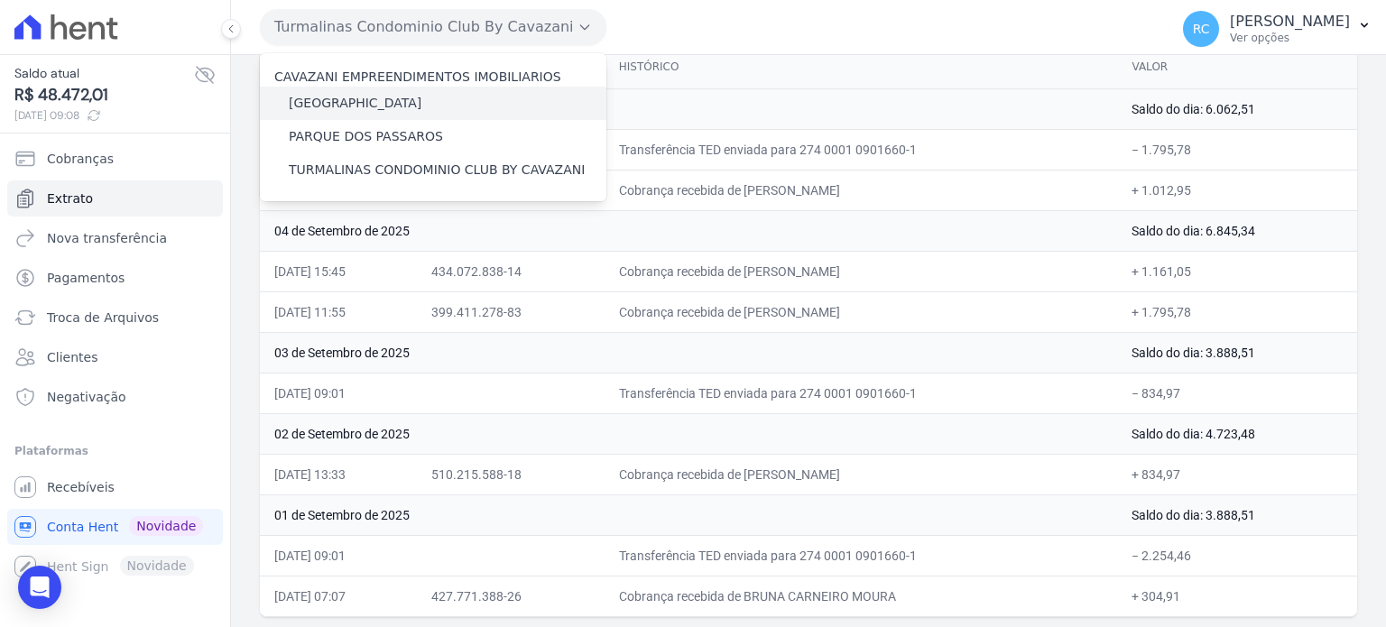
drag, startPoint x: 408, startPoint y: 119, endPoint x: 409, endPoint y: 107, distance: 11.8
click at [408, 115] on div "CAVAZANI EMPREENDIMENTOS IMOBILIARIOS [GEOGRAPHIC_DATA] [GEOGRAPHIC_DATA] TURMA…" at bounding box center [433, 127] width 347 height 148
click at [409, 107] on div "[GEOGRAPHIC_DATA]" at bounding box center [433, 103] width 347 height 33
click at [372, 97] on label "[GEOGRAPHIC_DATA]" at bounding box center [355, 103] width 133 height 19
click at [0, 0] on input "[GEOGRAPHIC_DATA]" at bounding box center [0, 0] width 0 height 0
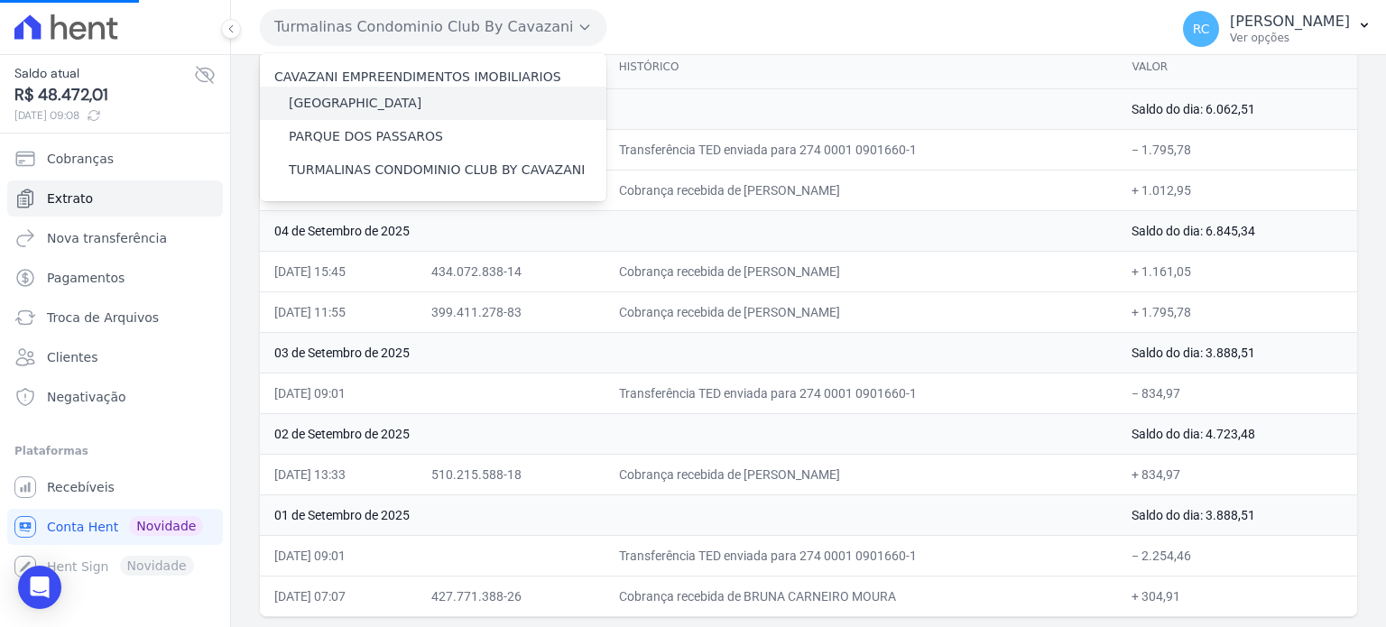
click at [372, 97] on label "[GEOGRAPHIC_DATA]" at bounding box center [355, 103] width 133 height 19
click at [0, 0] on input "[GEOGRAPHIC_DATA]" at bounding box center [0, 0] width 0 height 0
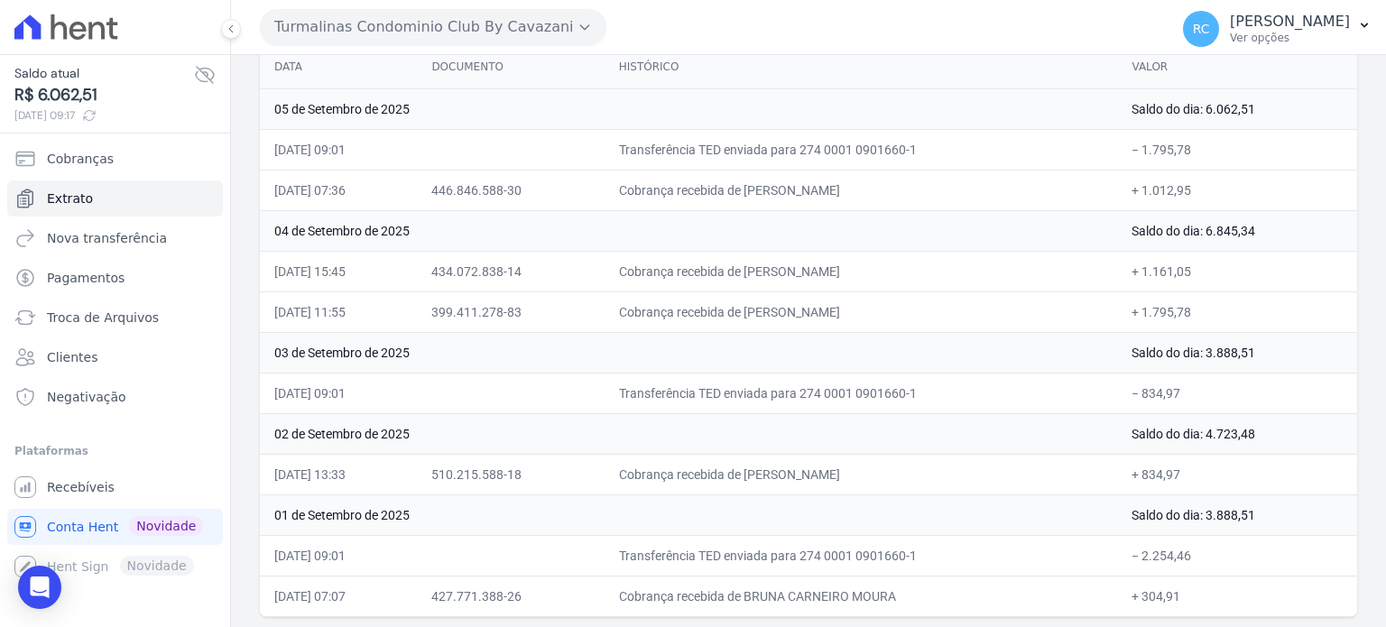
click at [523, 31] on button "Turmalinas Condominio Club By Cavazani" at bounding box center [433, 27] width 347 height 36
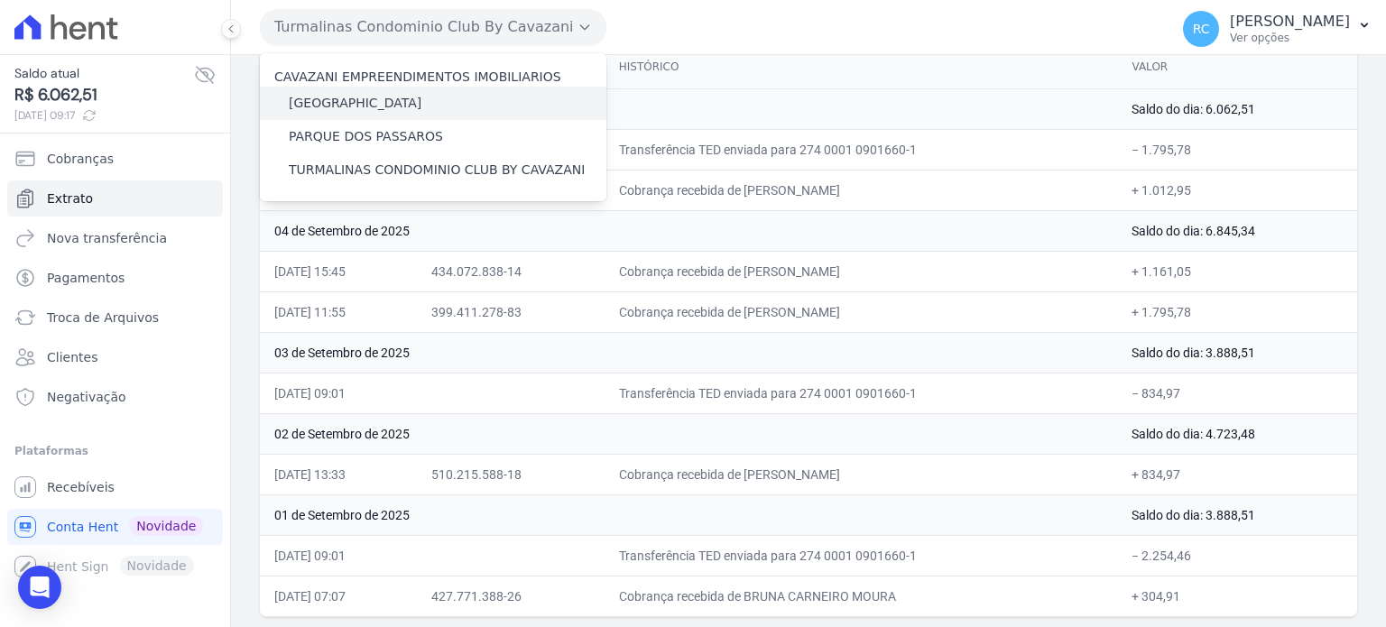
click at [329, 102] on label "[GEOGRAPHIC_DATA]" at bounding box center [355, 103] width 133 height 19
click at [0, 0] on input "[GEOGRAPHIC_DATA]" at bounding box center [0, 0] width 0 height 0
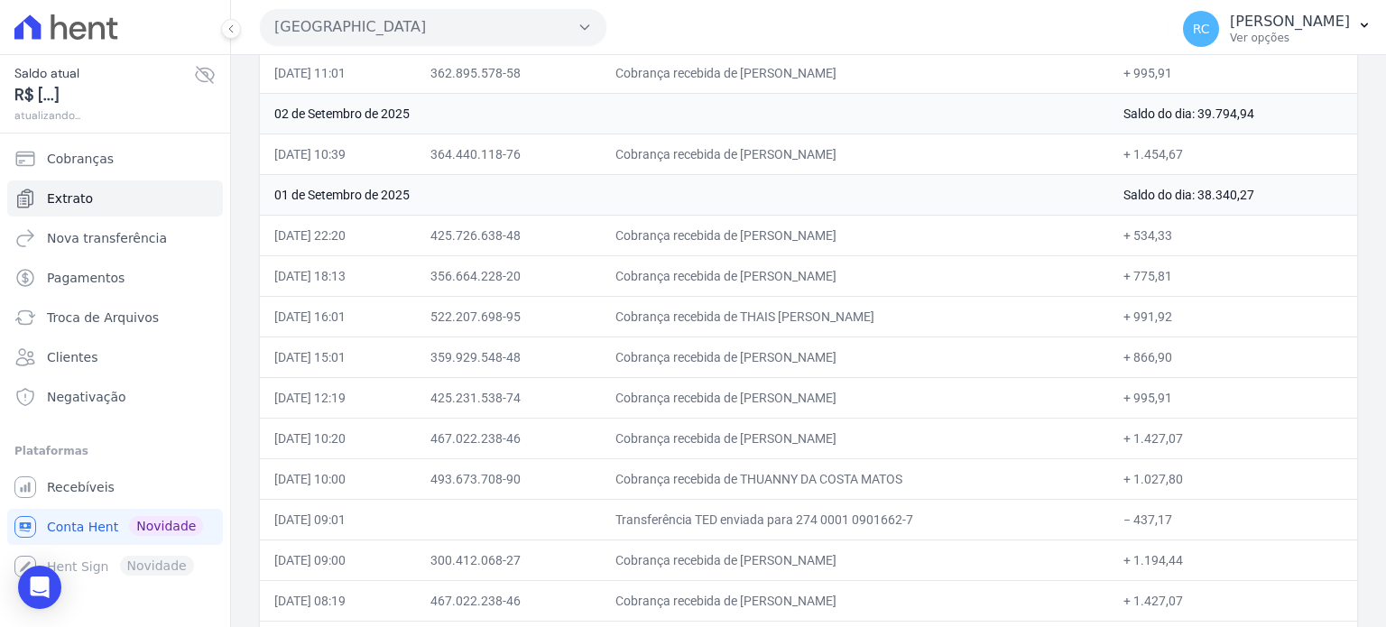
scroll to position [926, 0]
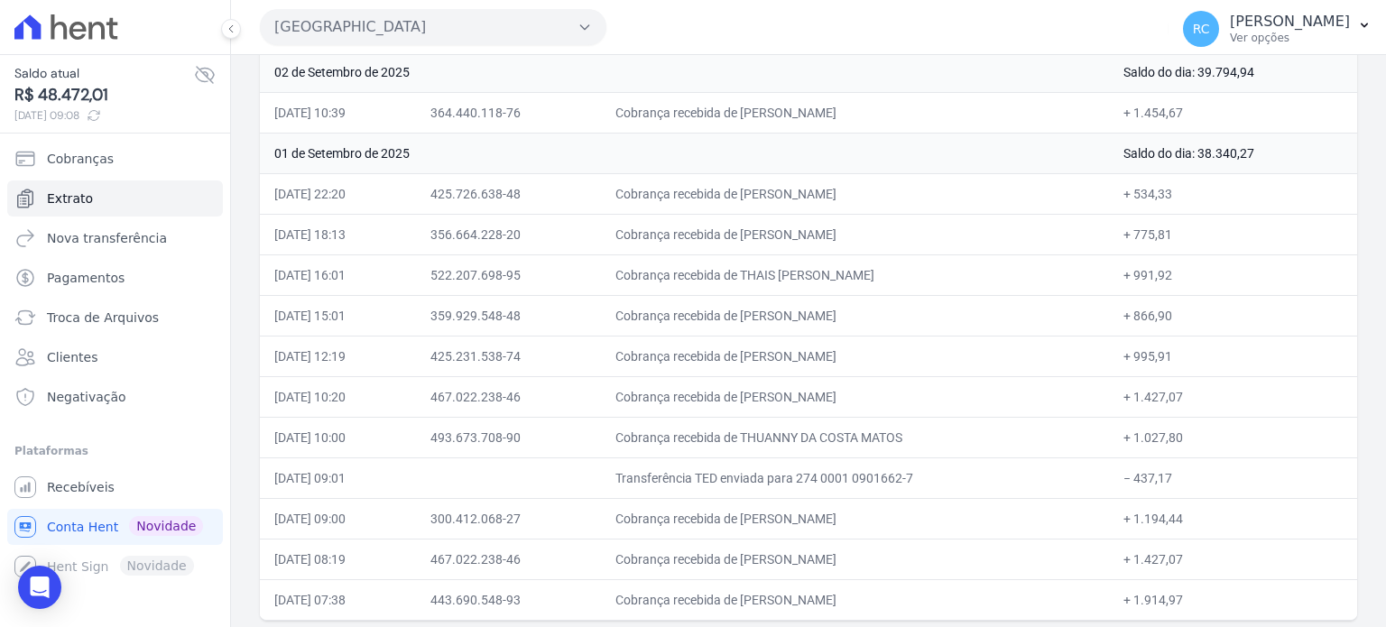
drag, startPoint x: 1200, startPoint y: 474, endPoint x: 1151, endPoint y: 475, distance: 49.6
click at [1151, 475] on td "− 437,17" at bounding box center [1233, 478] width 248 height 41
